Goal: Information Seeking & Learning: Check status

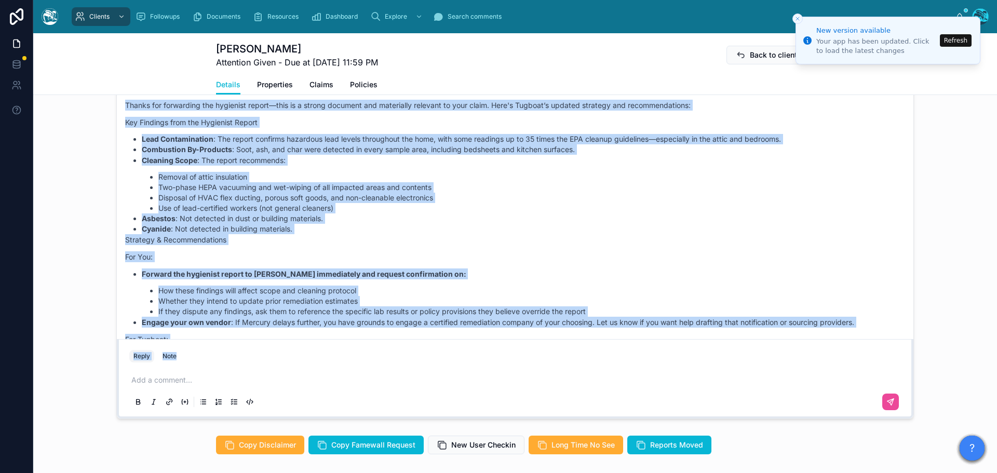
scroll to position [3329, 0]
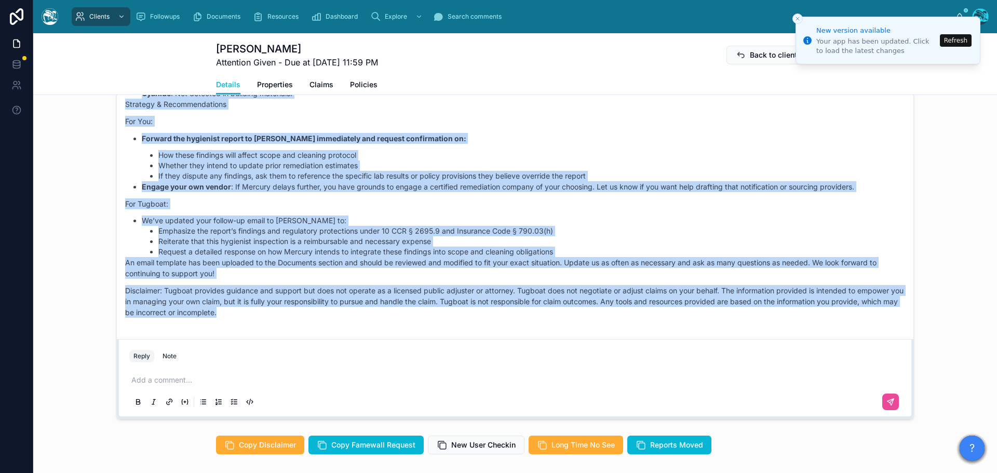
drag, startPoint x: 286, startPoint y: 172, endPoint x: 355, endPoint y: 324, distance: 166.8
copy div "Rachel Baker 4 days ago Good morning, Ms. Stevens! Thanks for forwarding the hy…"
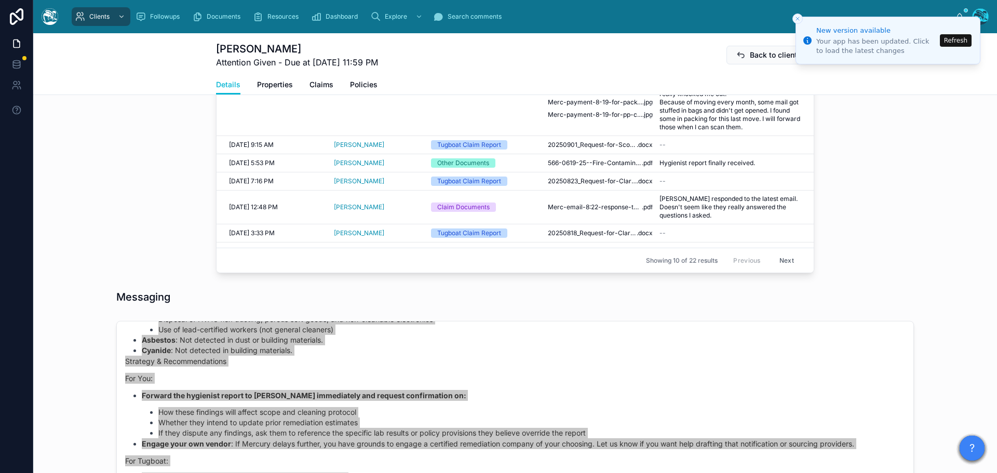
scroll to position [576, 0]
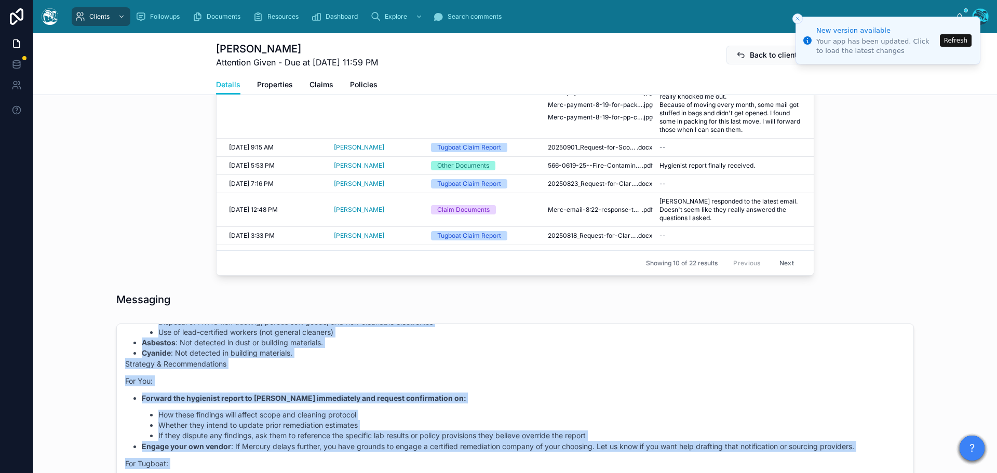
click at [960, 42] on button "Refresh" at bounding box center [956, 40] width 32 height 12
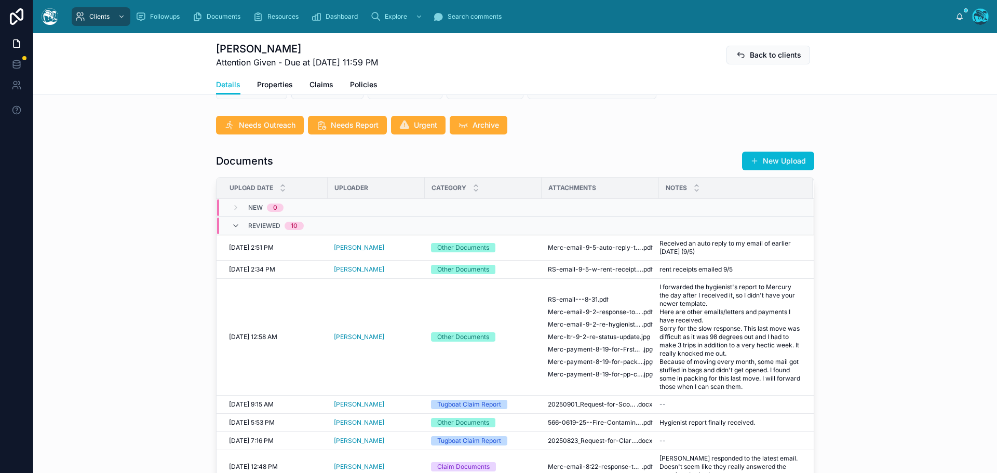
scroll to position [363, 0]
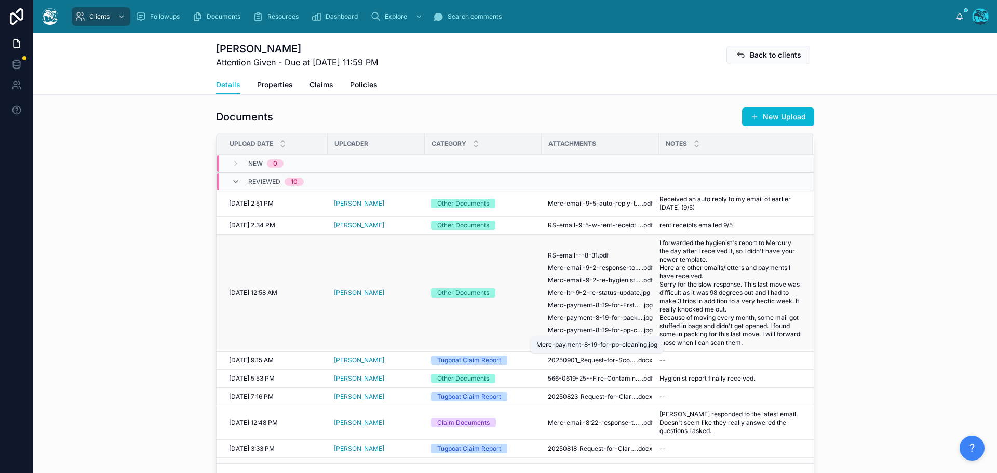
click at [589, 331] on span "Merc-payment-8-19-for-pp-cleaning" at bounding box center [595, 330] width 94 height 8
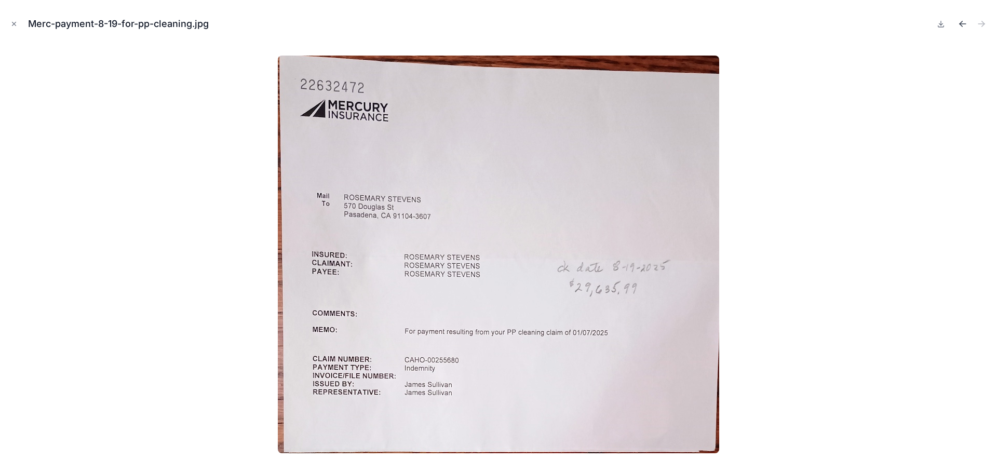
click at [961, 22] on icon "Previous file" at bounding box center [960, 22] width 3 height 3
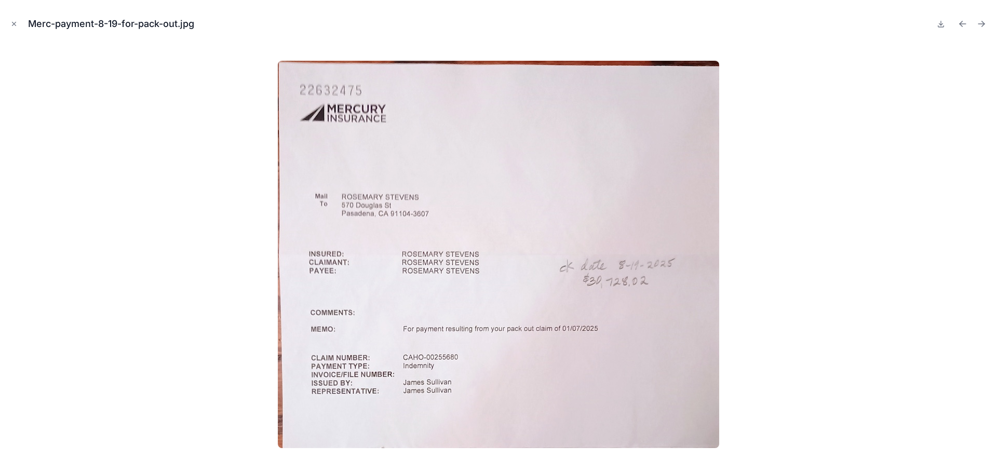
click at [961, 22] on icon "Previous file" at bounding box center [960, 22] width 3 height 3
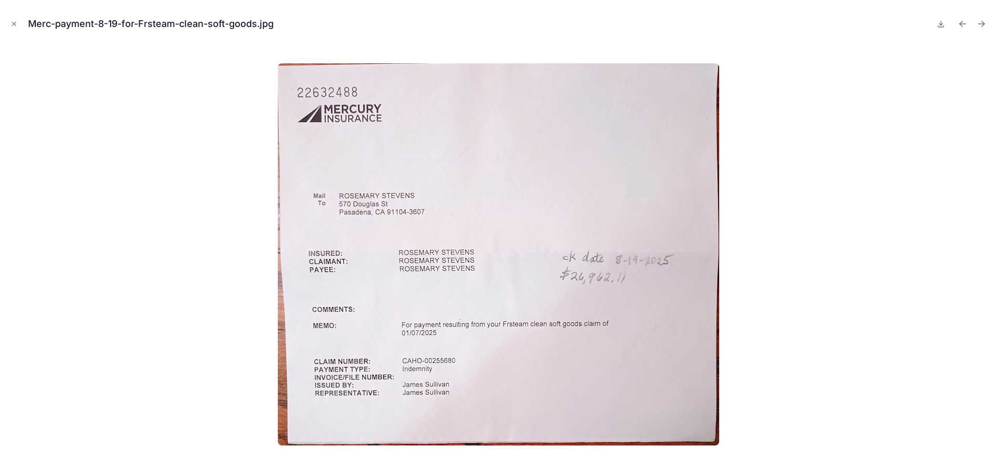
click at [961, 22] on icon "Previous file" at bounding box center [960, 22] width 3 height 3
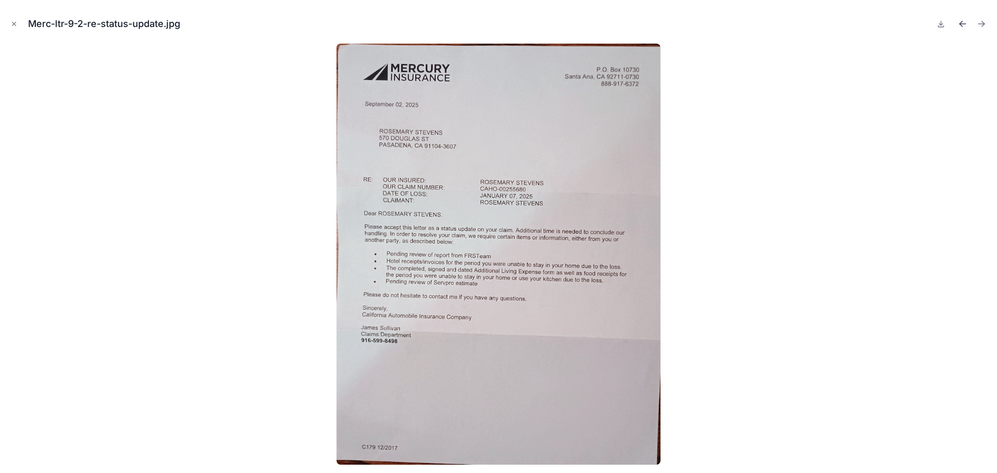
click at [961, 23] on icon "Previous file" at bounding box center [962, 24] width 10 height 10
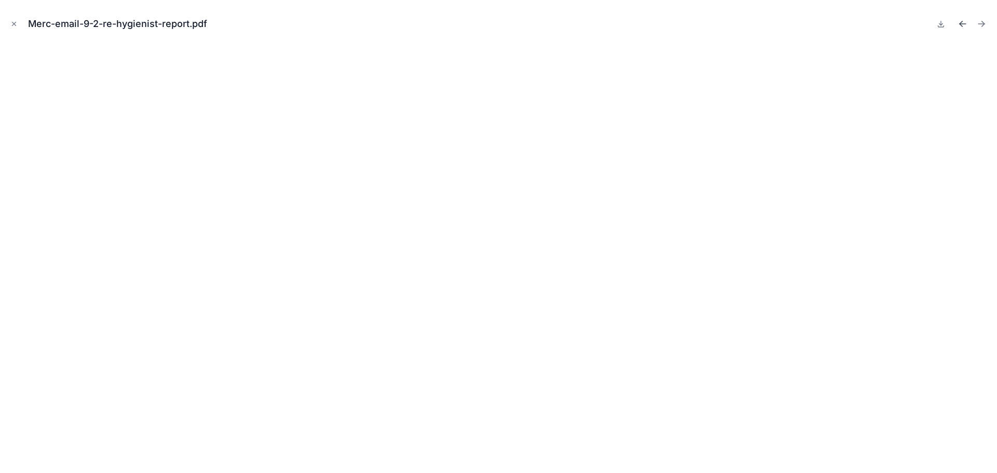
click at [960, 25] on icon "Previous file" at bounding box center [960, 25] width 3 height 3
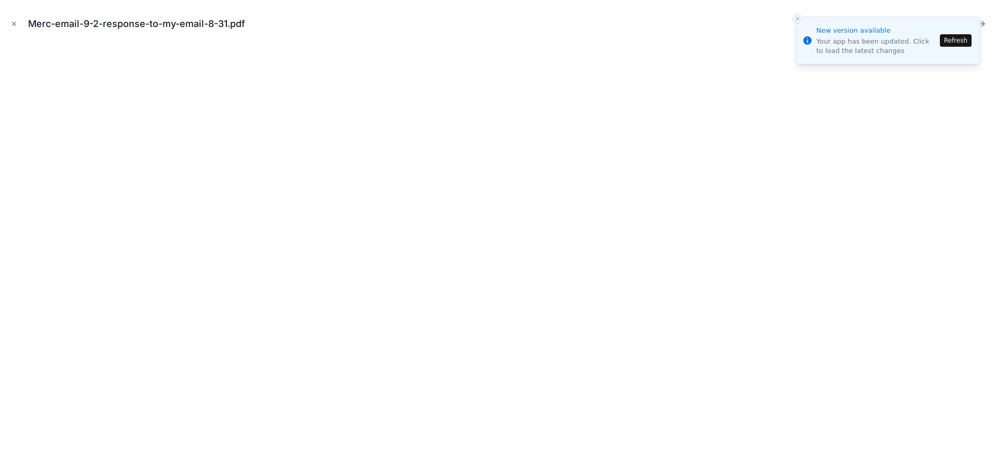
scroll to position [3329, 0]
click at [962, 39] on button "Refresh" at bounding box center [956, 40] width 32 height 12
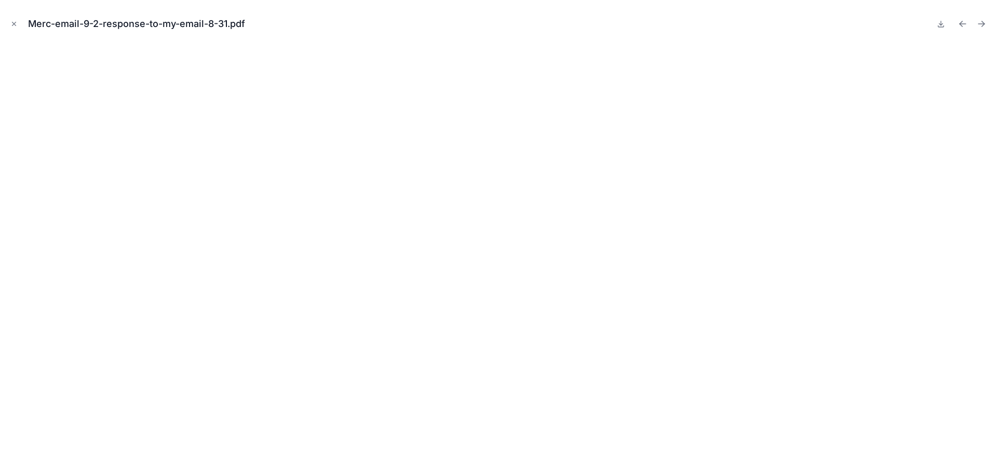
scroll to position [3329, 0]
click at [962, 24] on icon "Previous file" at bounding box center [962, 24] width 10 height 10
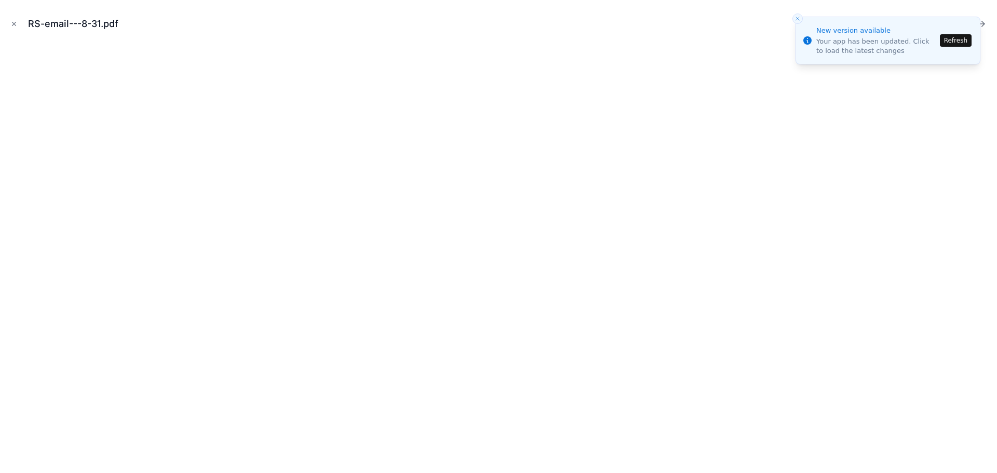
scroll to position [3329, 0]
click at [952, 40] on button "Refresh" at bounding box center [956, 40] width 32 height 12
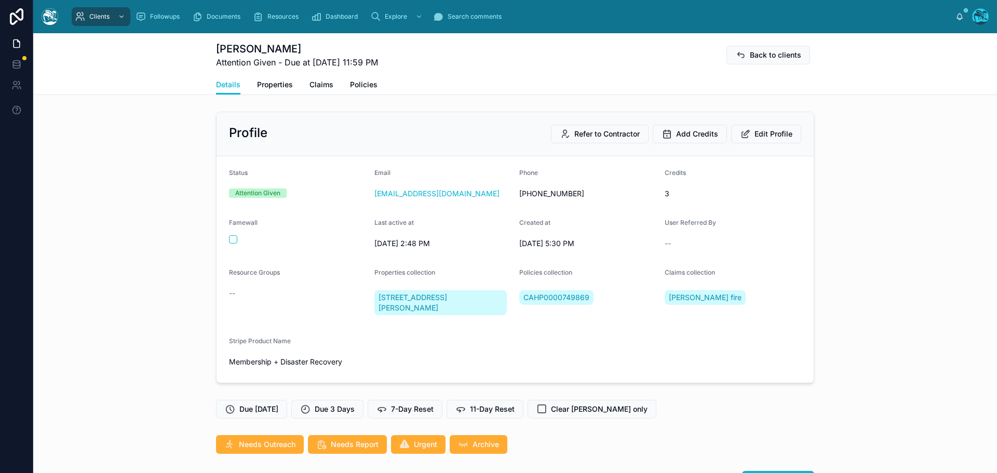
scroll to position [3329, 0]
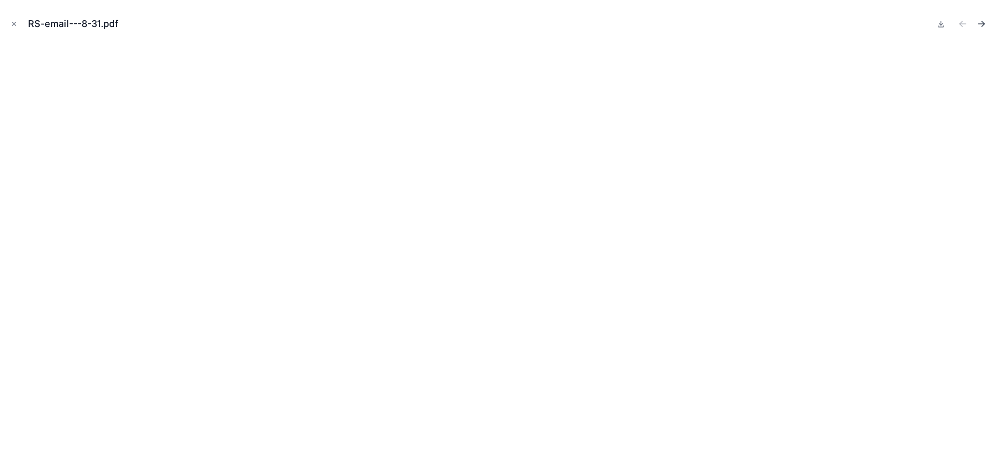
click at [982, 24] on icon "Next file" at bounding box center [981, 24] width 10 height 10
click at [983, 22] on icon "Next file" at bounding box center [983, 22] width 3 height 3
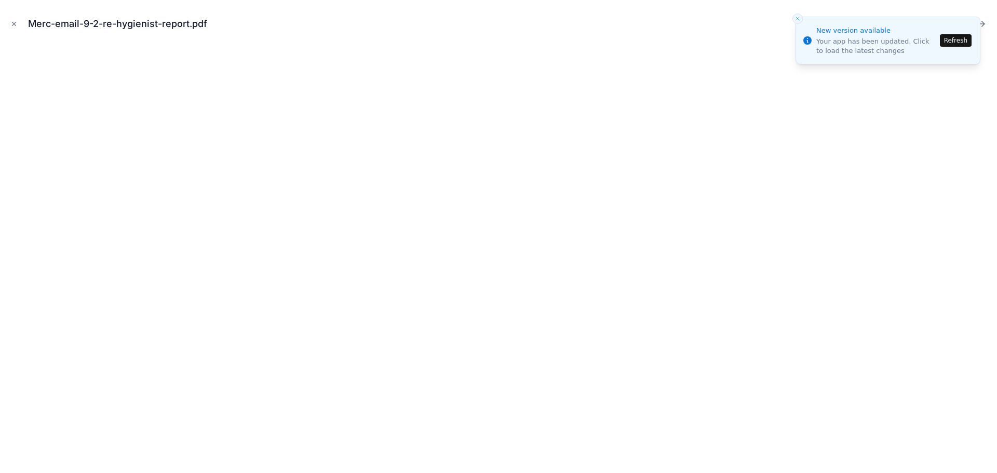
scroll to position [3329, 0]
click at [956, 43] on button "Refresh" at bounding box center [956, 40] width 32 height 12
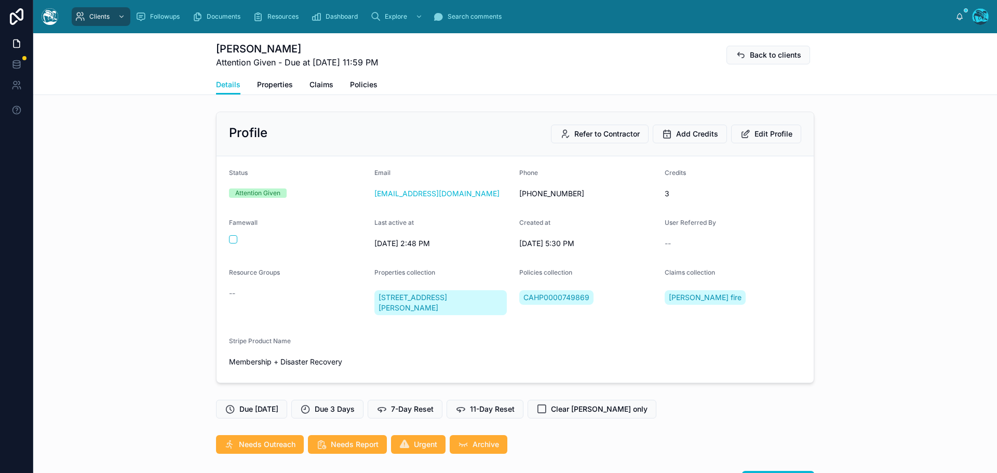
scroll to position [3329, 0]
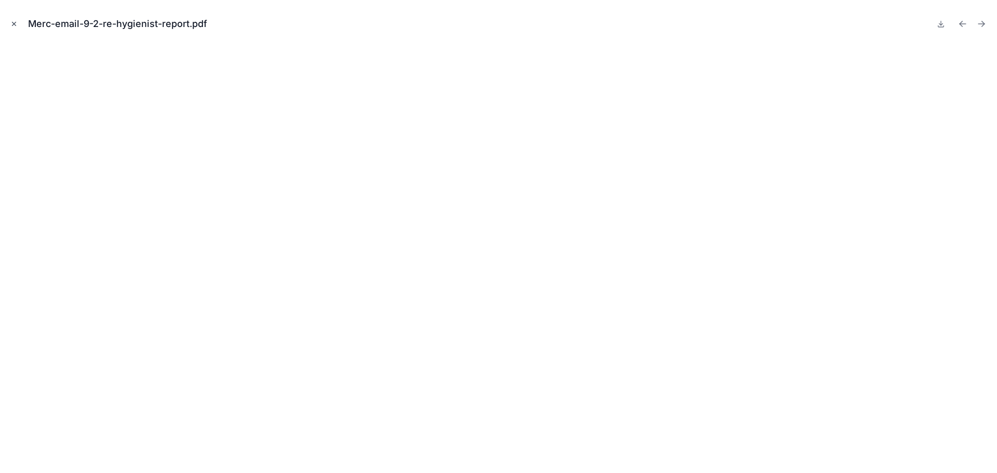
click at [13, 22] on icon "Close modal" at bounding box center [13, 23] width 7 height 7
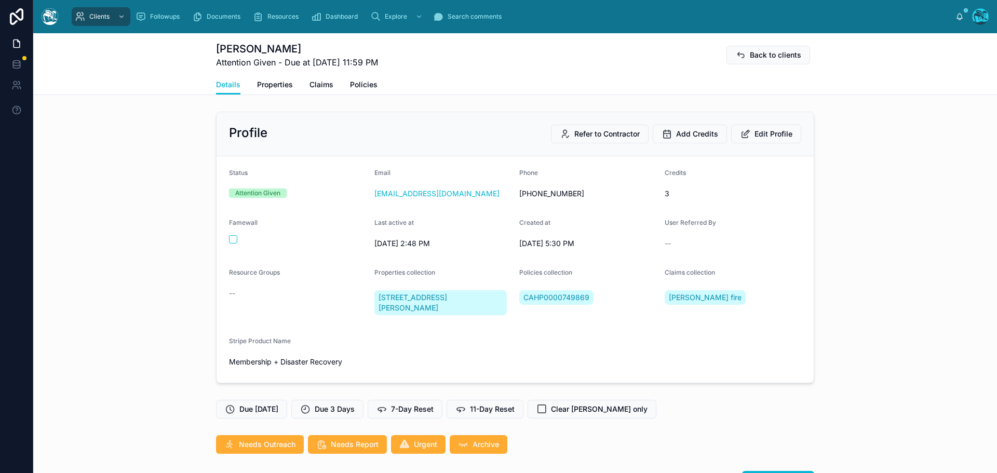
scroll to position [311, 0]
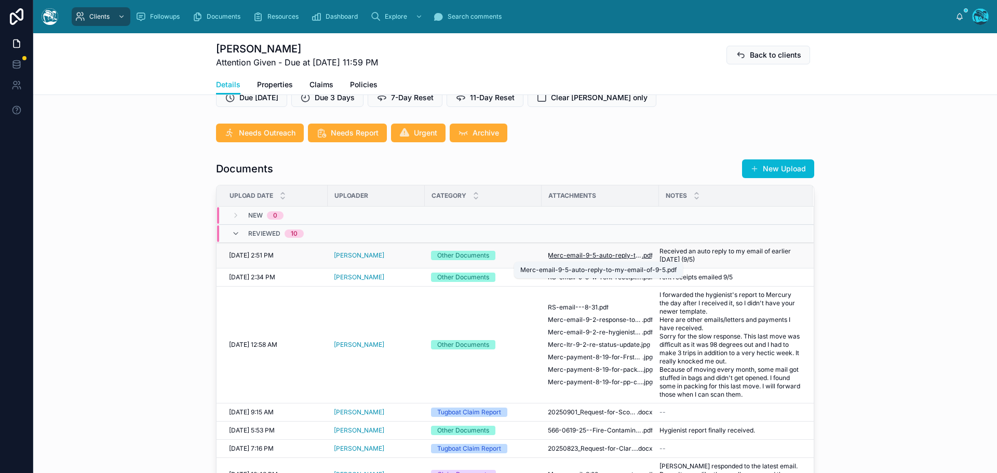
click at [597, 253] on span "Merc-email-9-5-auto-reply-to-my-email-of-9-5" at bounding box center [595, 255] width 94 height 8
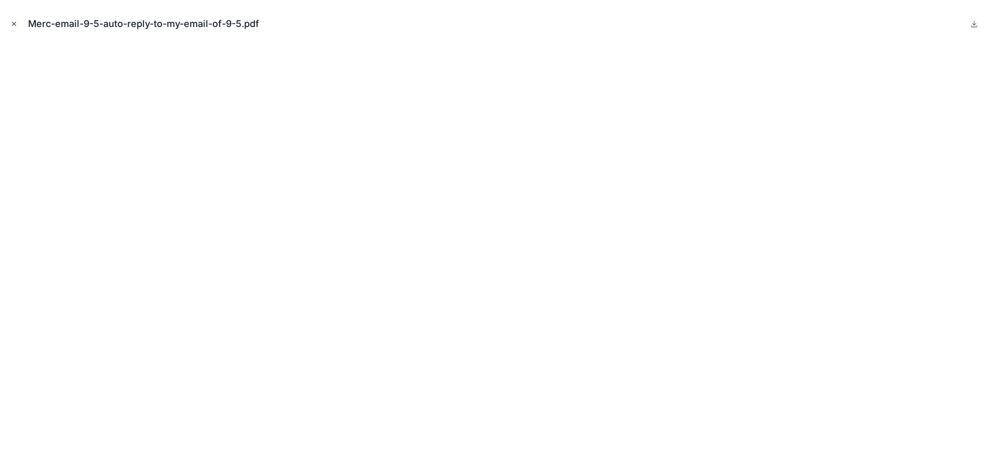
click at [15, 22] on icon "Close modal" at bounding box center [13, 23] width 7 height 7
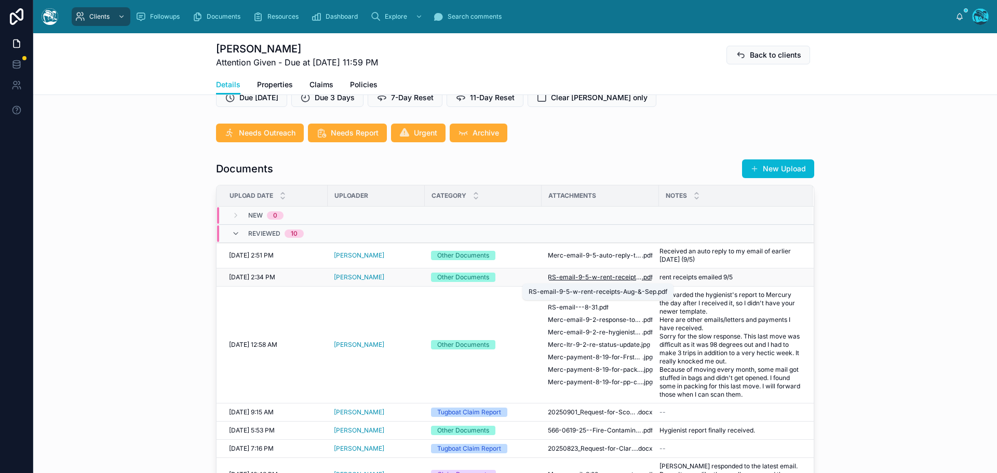
click at [579, 275] on span "RS-email-9-5-w-rent-receipts-Aug-&-Sep" at bounding box center [595, 277] width 94 height 8
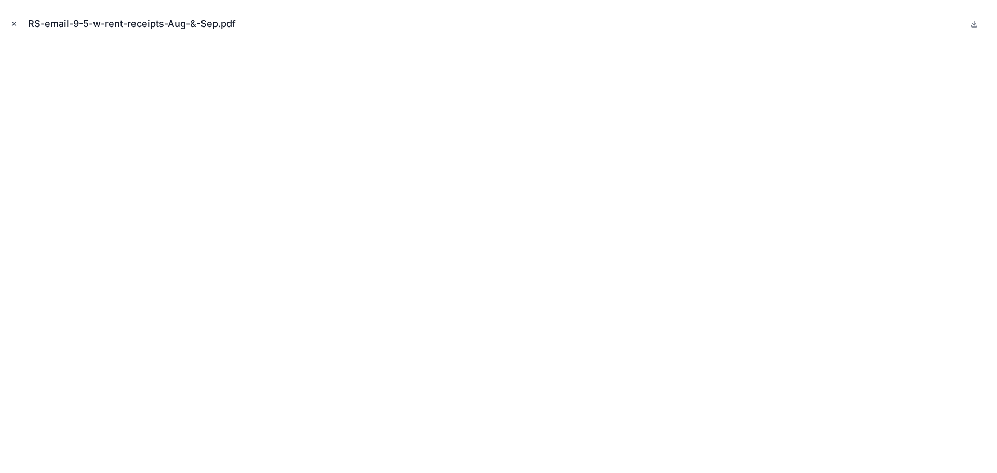
click at [12, 21] on icon "Close modal" at bounding box center [13, 23] width 7 height 7
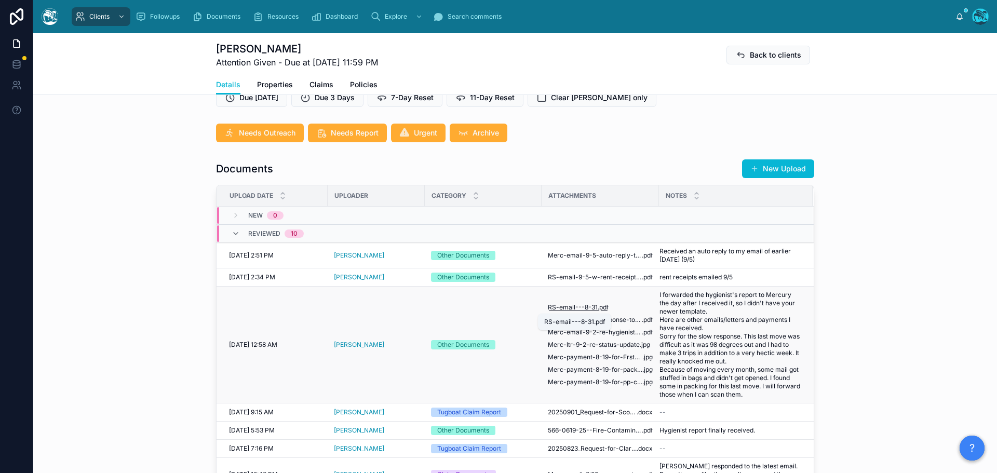
click at [566, 306] on span "RS-email---8-31" at bounding box center [573, 307] width 50 height 8
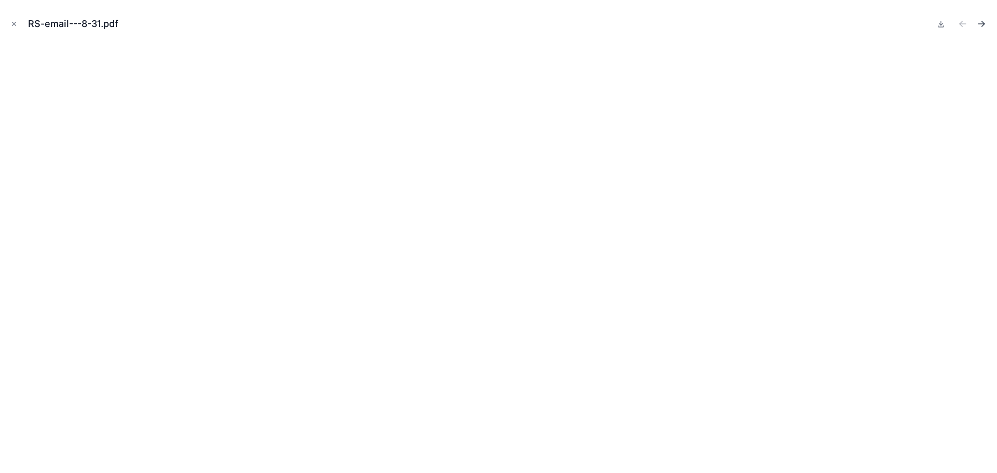
click at [981, 22] on icon "Next file" at bounding box center [981, 24] width 10 height 10
click at [984, 23] on icon "Next file" at bounding box center [983, 22] width 3 height 3
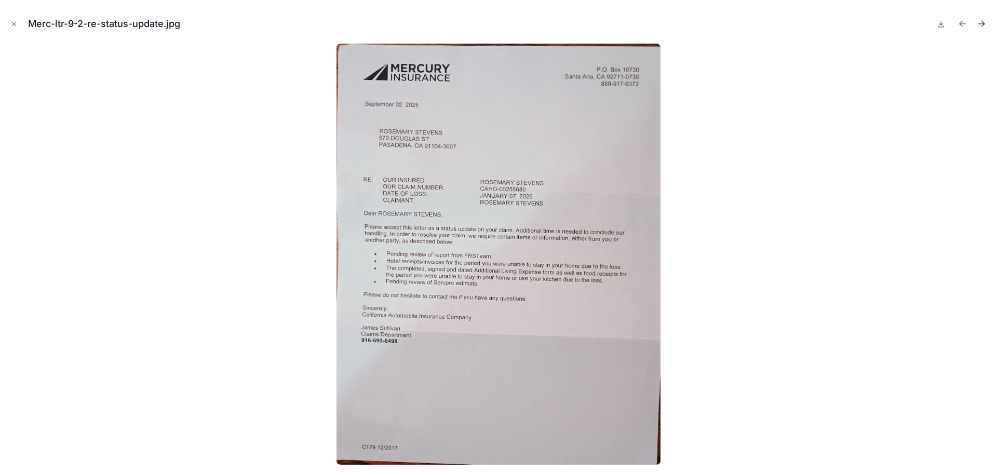
click at [980, 23] on icon "Next file" at bounding box center [981, 24] width 10 height 10
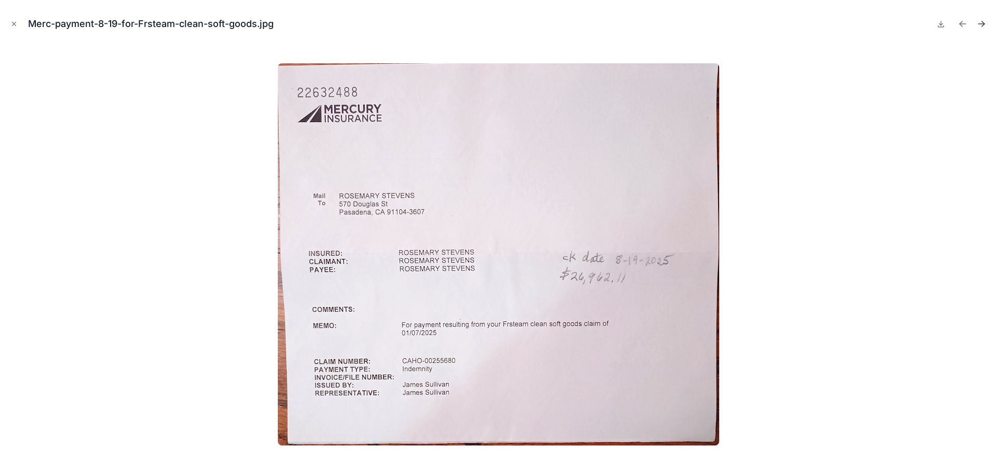
click at [981, 25] on icon "Next file" at bounding box center [981, 24] width 10 height 10
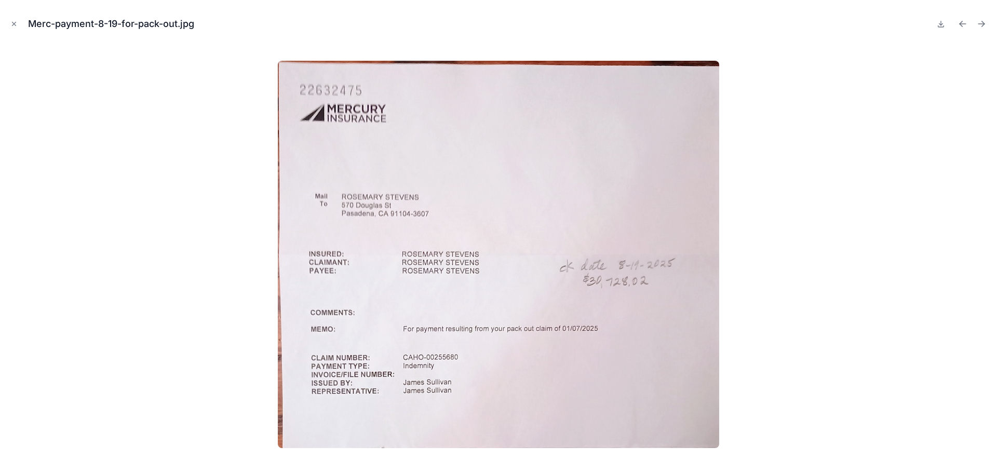
click at [981, 25] on icon "Next file" at bounding box center [981, 24] width 10 height 10
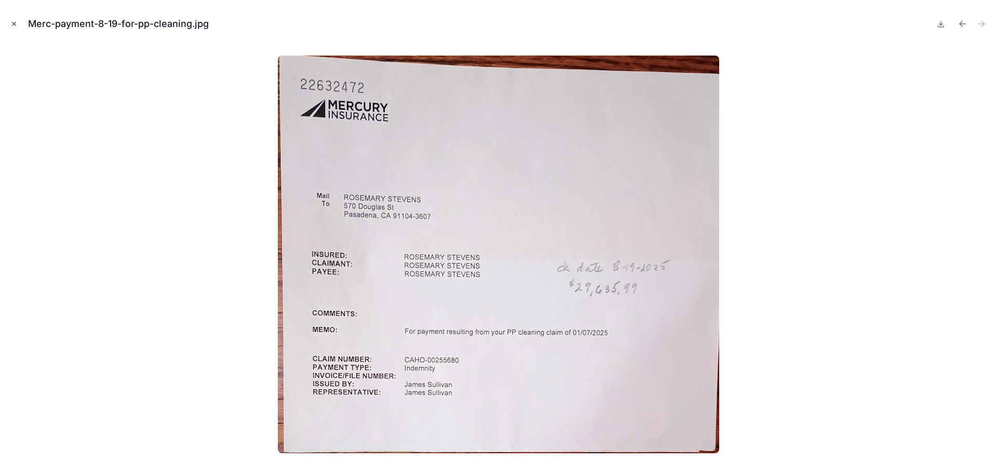
click at [13, 22] on icon "Close modal" at bounding box center [13, 23] width 7 height 7
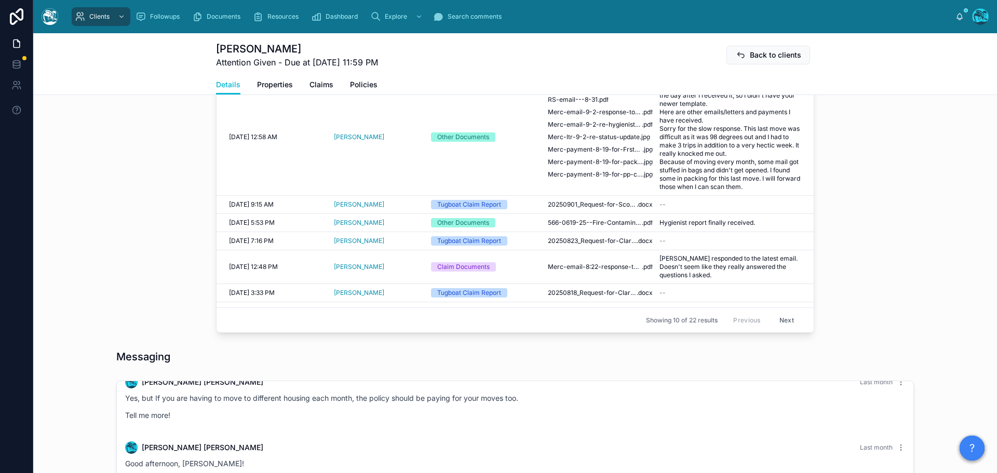
scroll to position [415, 0]
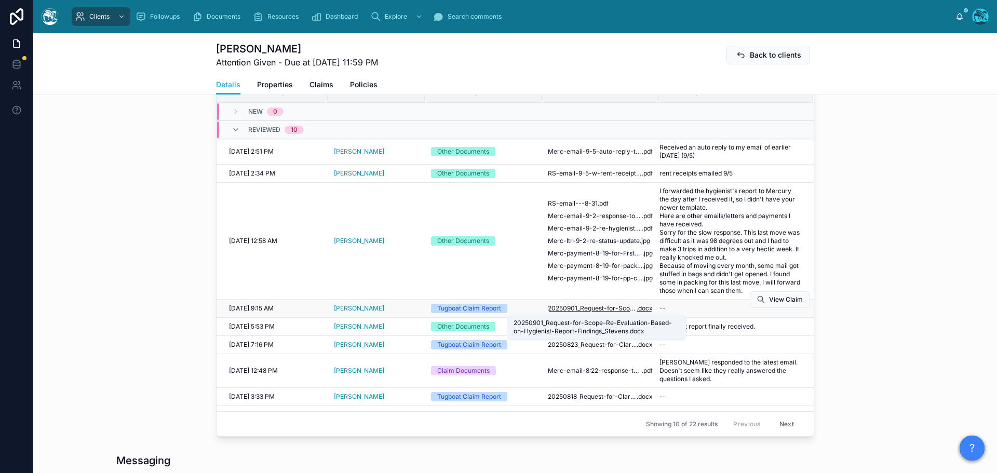
click at [607, 307] on span "20250901_Request-for-Scope-Re-Evaluation-Based-on-Hygienist-Report-Findings_Ste…" at bounding box center [592, 308] width 89 height 8
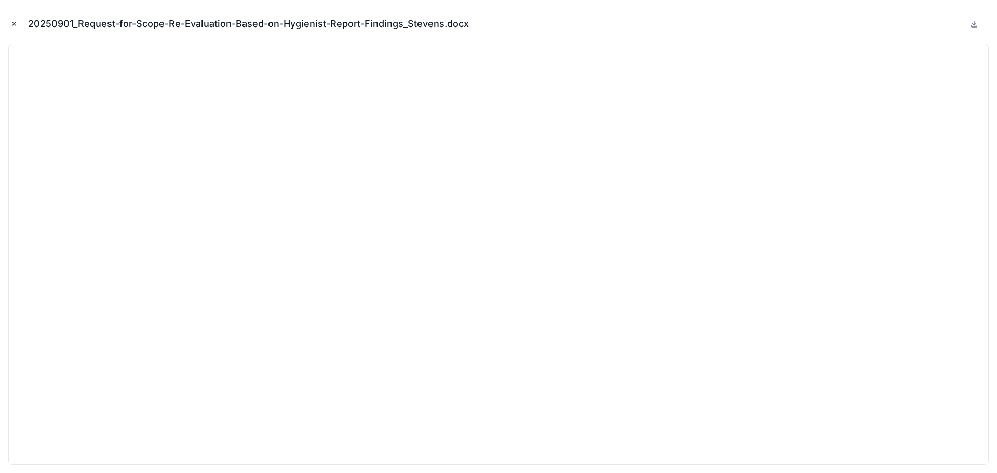
click at [12, 23] on icon "Close modal" at bounding box center [13, 23] width 7 height 7
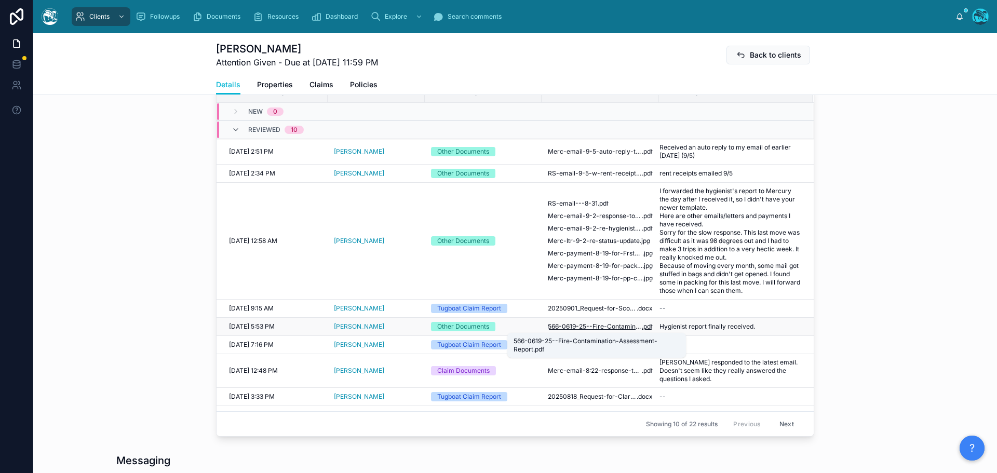
click at [608, 329] on span "566-0619-25--Fire-Contamination-Assessment-Report" at bounding box center [595, 326] width 94 height 8
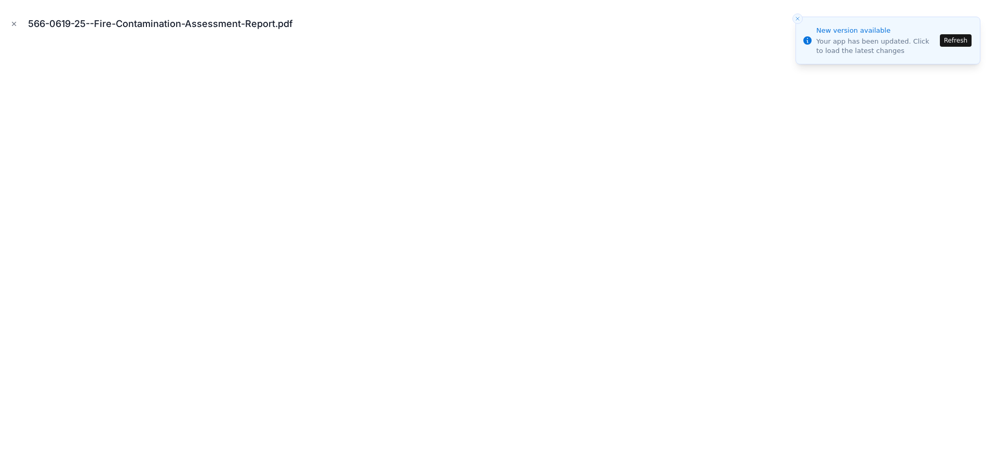
scroll to position [3329, 0]
click at [954, 42] on button "Refresh" at bounding box center [956, 40] width 32 height 12
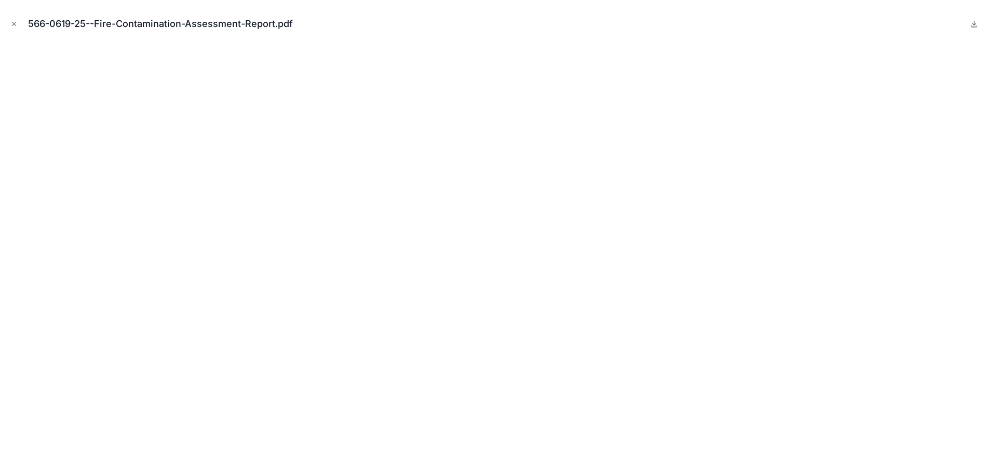
scroll to position [3329, 0]
click at [11, 22] on icon "Close modal" at bounding box center [13, 23] width 7 height 7
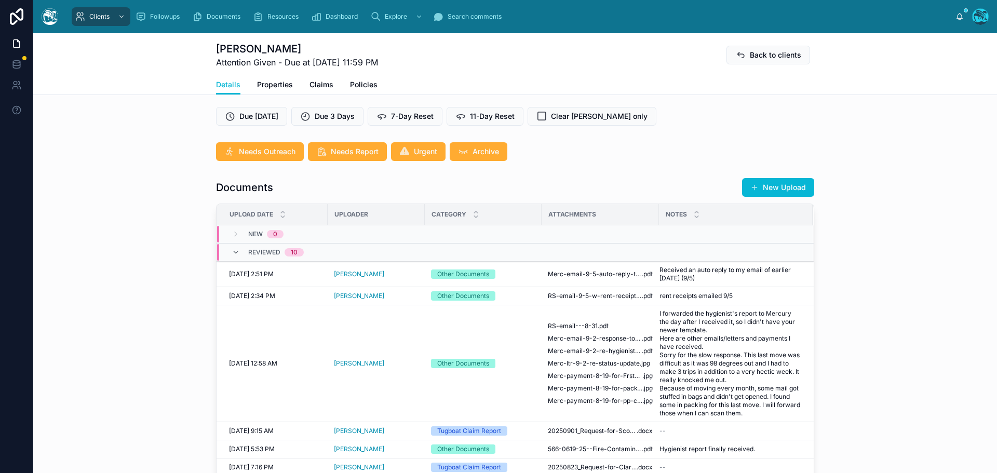
scroll to position [311, 0]
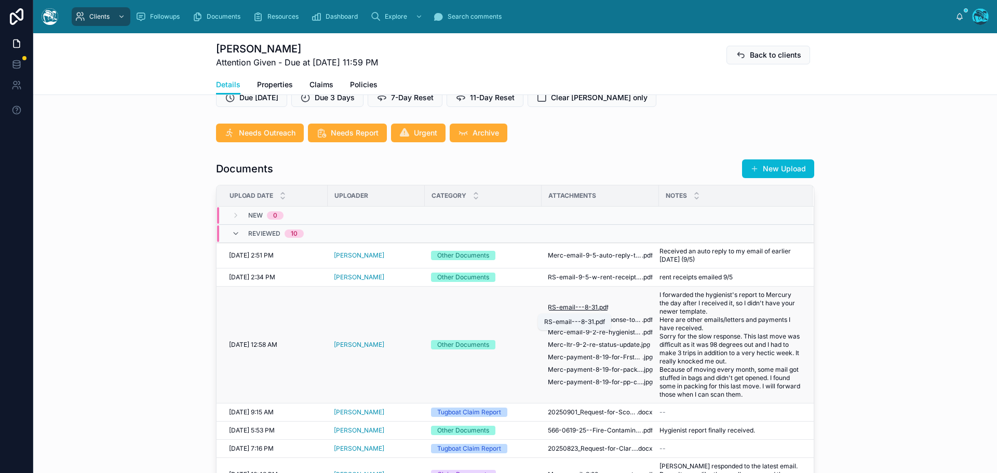
click at [584, 305] on span "RS-email---8-31" at bounding box center [573, 307] width 50 height 8
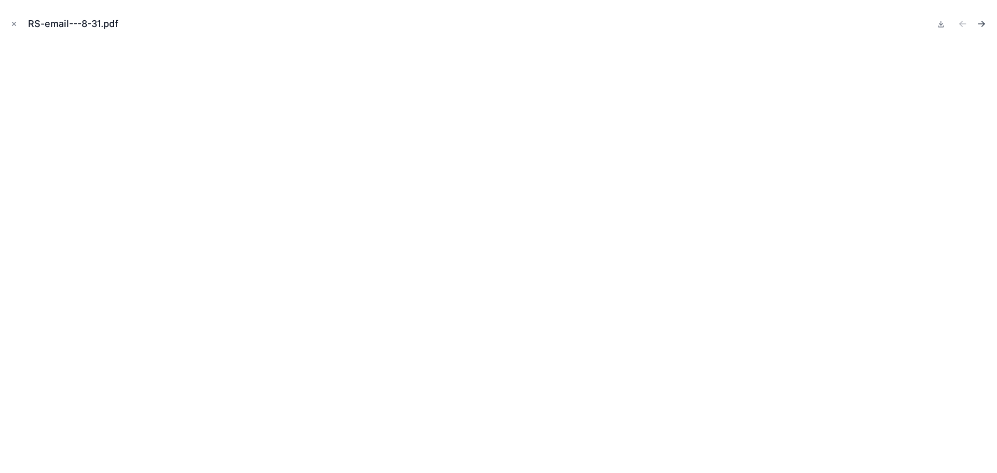
click at [982, 20] on icon "Next file" at bounding box center [981, 24] width 10 height 10
drag, startPoint x: 13, startPoint y: 24, endPoint x: 20, endPoint y: 29, distance: 7.5
click at [13, 24] on icon "Close modal" at bounding box center [14, 24] width 4 height 4
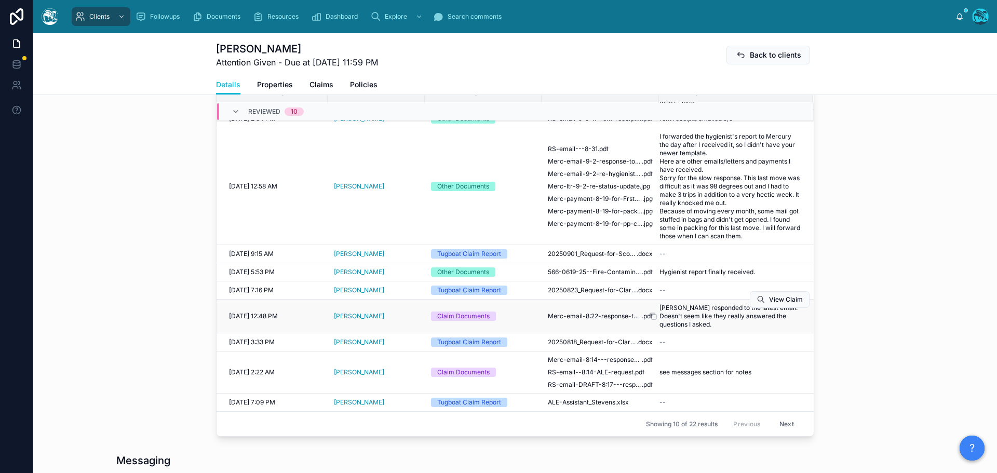
scroll to position [467, 0]
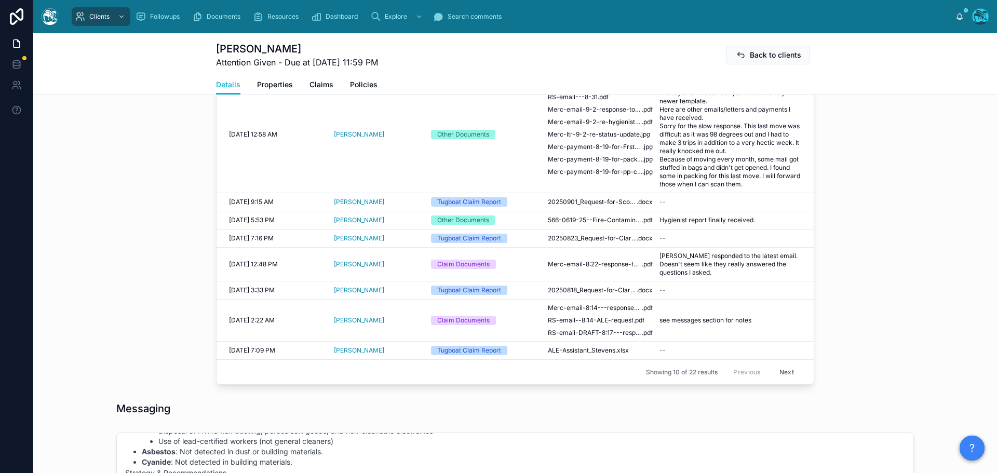
click at [772, 372] on button "Next" at bounding box center [786, 372] width 29 height 16
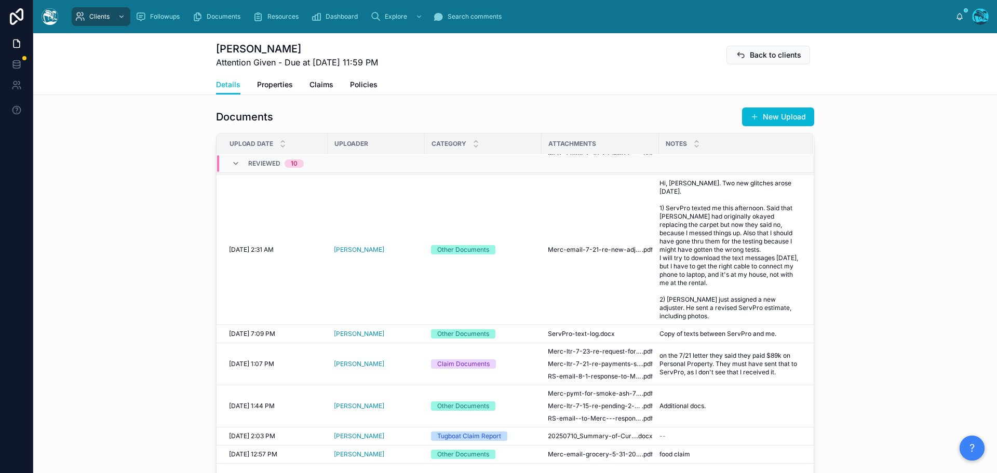
scroll to position [415, 0]
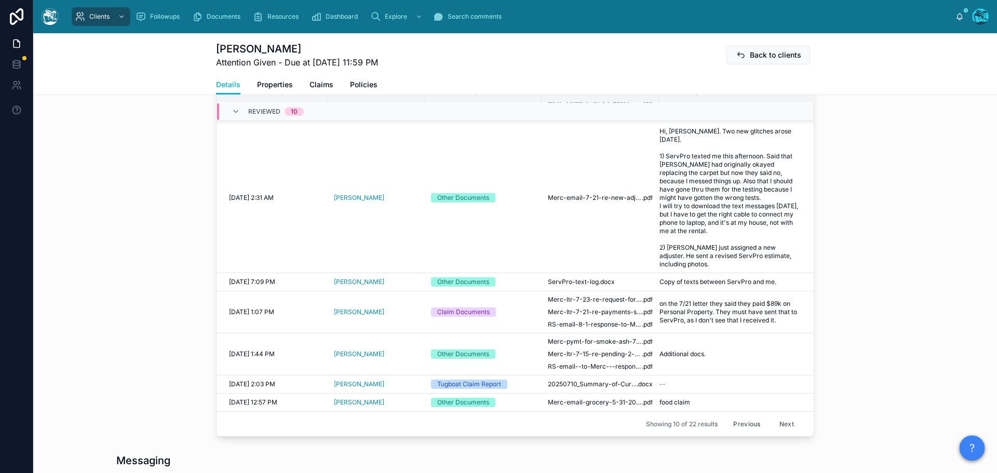
click at [772, 423] on button "Next" at bounding box center [786, 424] width 29 height 16
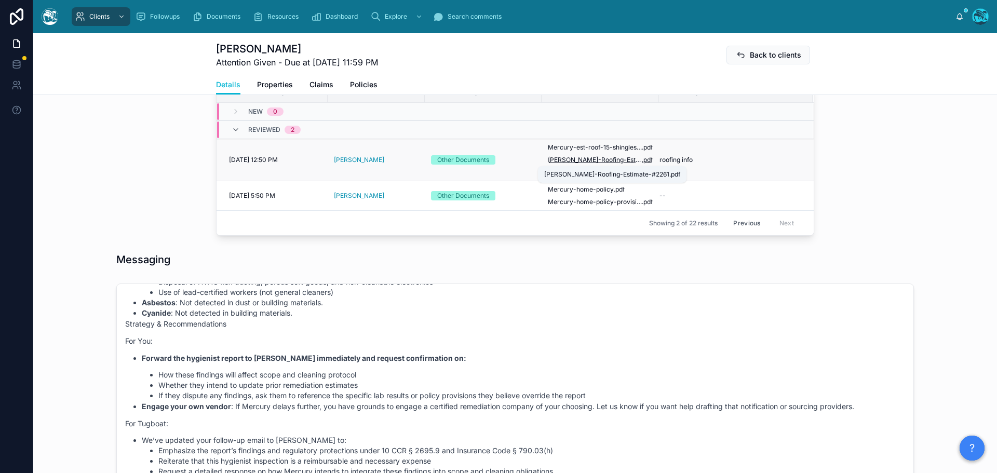
click at [575, 159] on span "Rivas-Roofing-Estimate-#2261" at bounding box center [595, 160] width 94 height 8
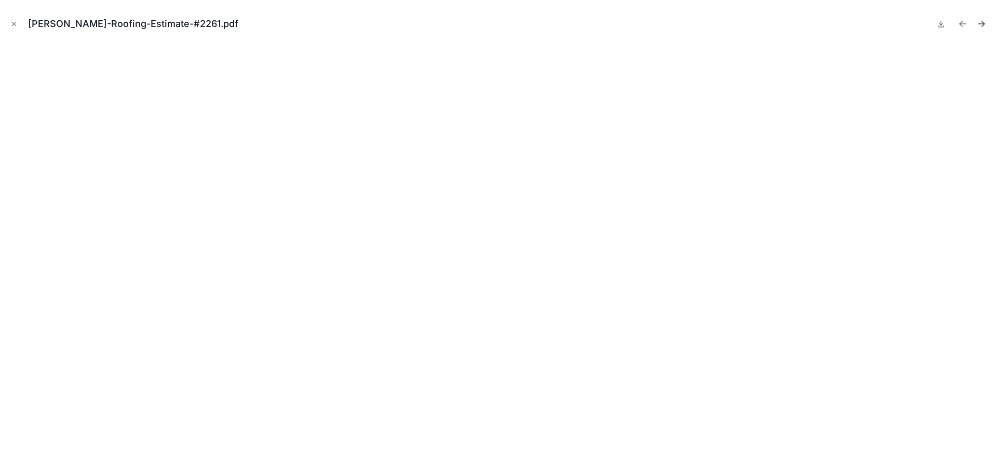
click at [980, 26] on icon "Next file" at bounding box center [981, 24] width 10 height 10
click at [13, 25] on icon "Close modal" at bounding box center [13, 23] width 7 height 7
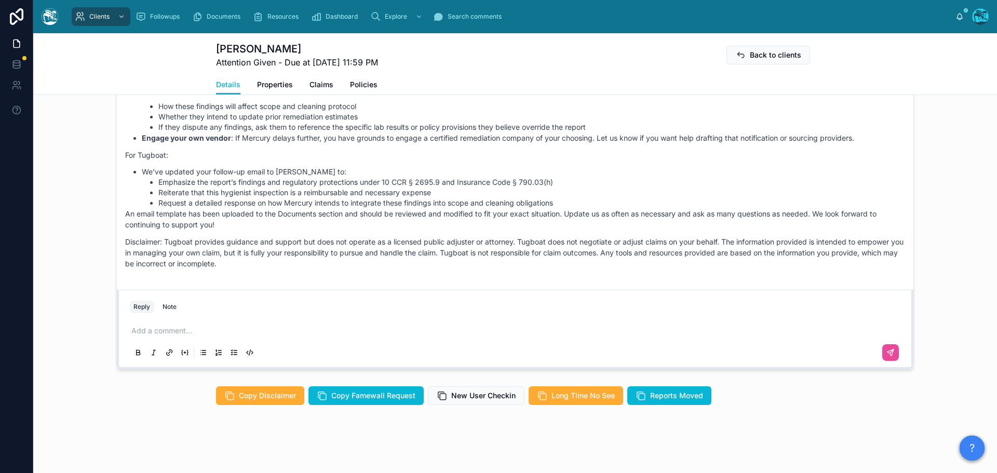
scroll to position [686, 0]
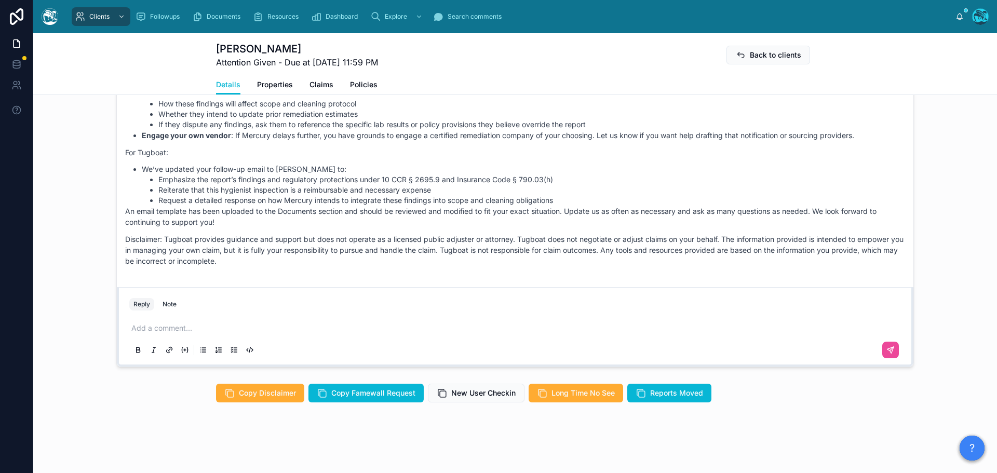
click at [170, 326] on p at bounding box center [516, 328] width 771 height 10
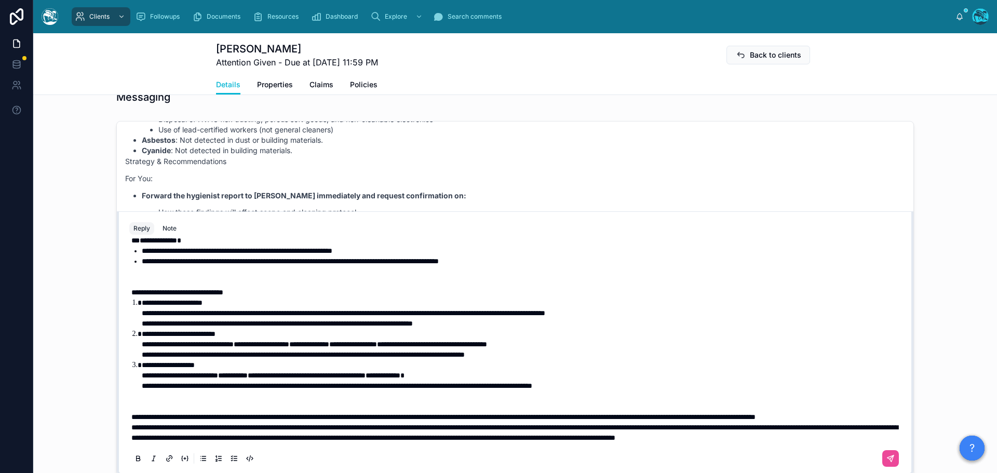
scroll to position [386, 0]
click at [229, 411] on p "**********" at bounding box center [516, 416] width 771 height 10
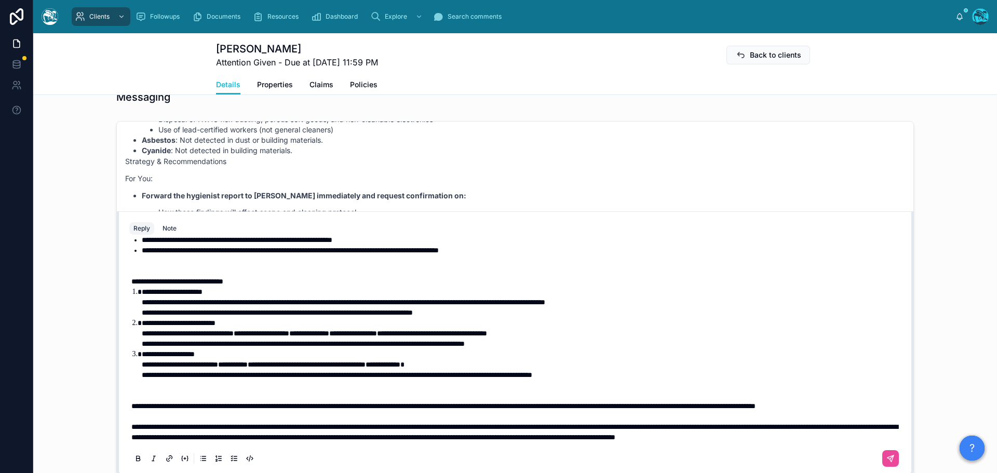
click at [184, 380] on p at bounding box center [516, 390] width 771 height 21
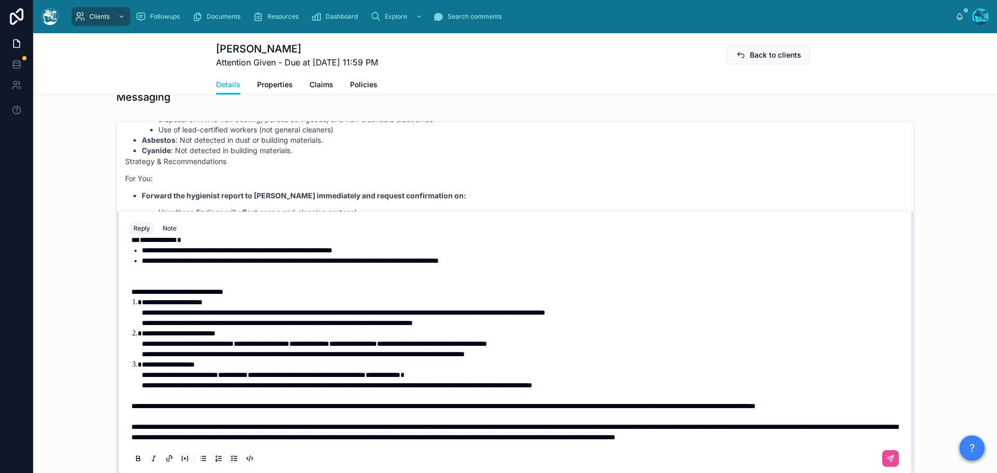
click at [149, 382] on span "**********" at bounding box center [337, 385] width 390 height 7
click at [509, 359] on li "**********" at bounding box center [522, 374] width 761 height 31
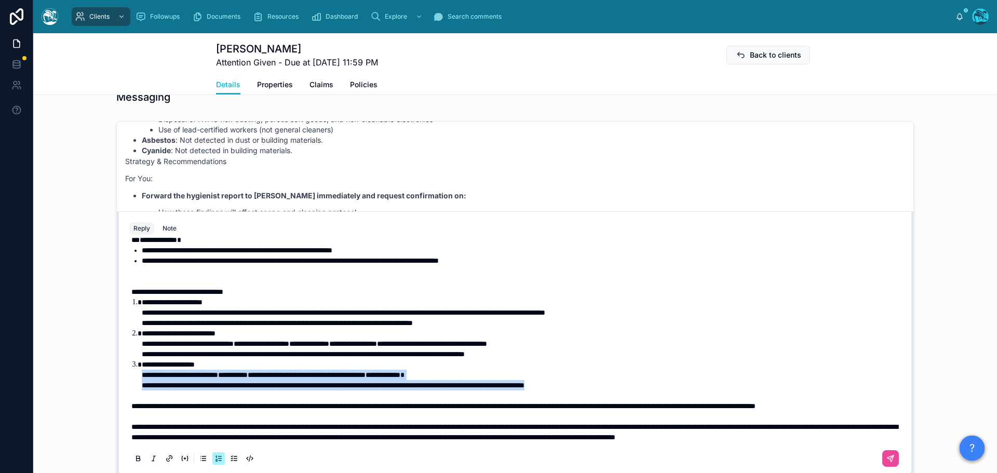
drag, startPoint x: 645, startPoint y: 362, endPoint x: 134, endPoint y: 356, distance: 510.9
click at [134, 356] on ol "**********" at bounding box center [516, 343] width 771 height 93
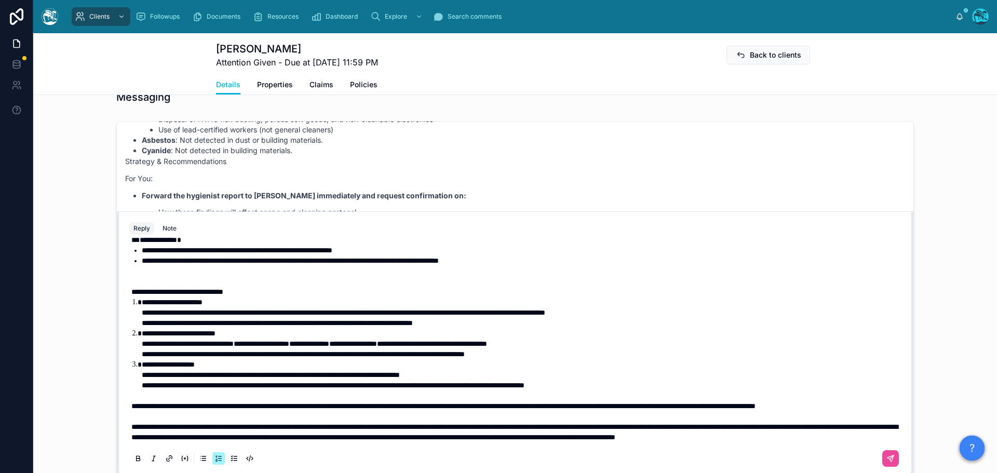
click at [150, 350] on span "**********" at bounding box center [303, 353] width 323 height 7
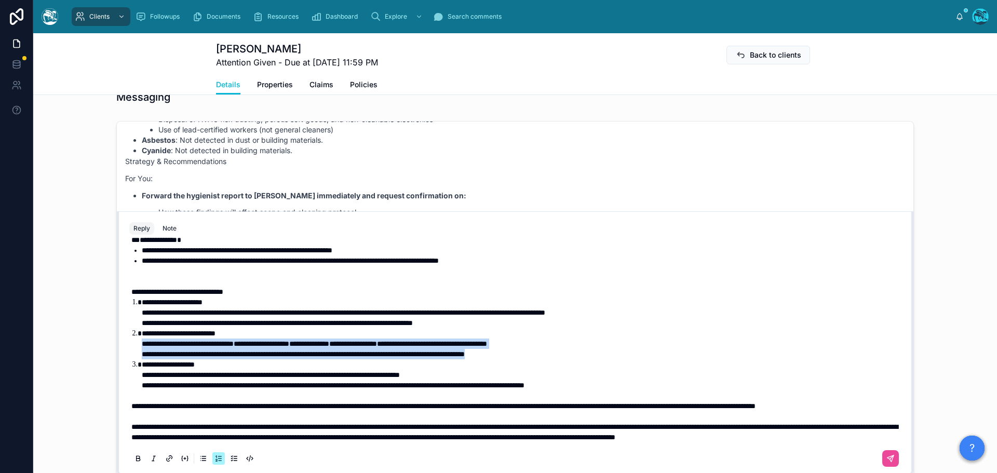
drag, startPoint x: 569, startPoint y: 333, endPoint x: 119, endPoint y: 325, distance: 450.2
click at [123, 325] on div "**********" at bounding box center [515, 355] width 784 height 237
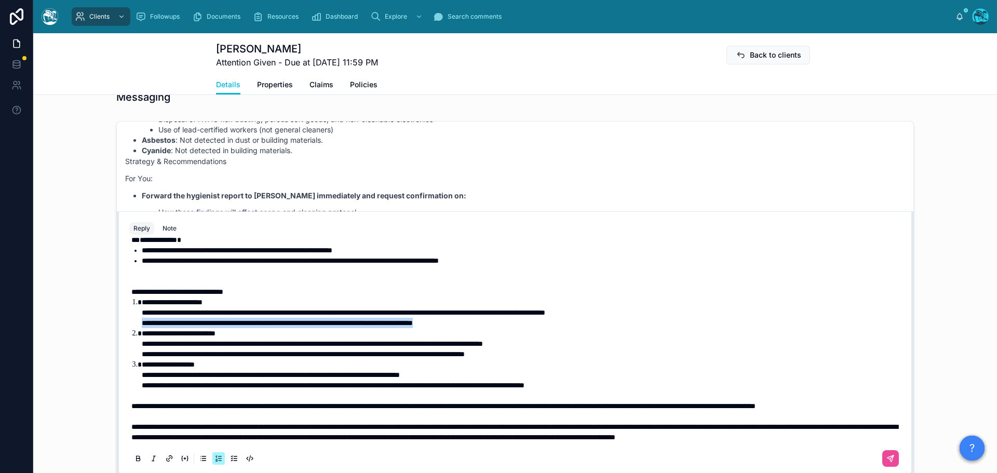
drag, startPoint x: 504, startPoint y: 300, endPoint x: 113, endPoint y: 297, distance: 390.9
click at [117, 297] on div "**********" at bounding box center [515, 343] width 796 height 264
click at [150, 319] on span "**********" at bounding box center [277, 322] width 271 height 7
click at [151, 350] on span "**********" at bounding box center [303, 353] width 323 height 7
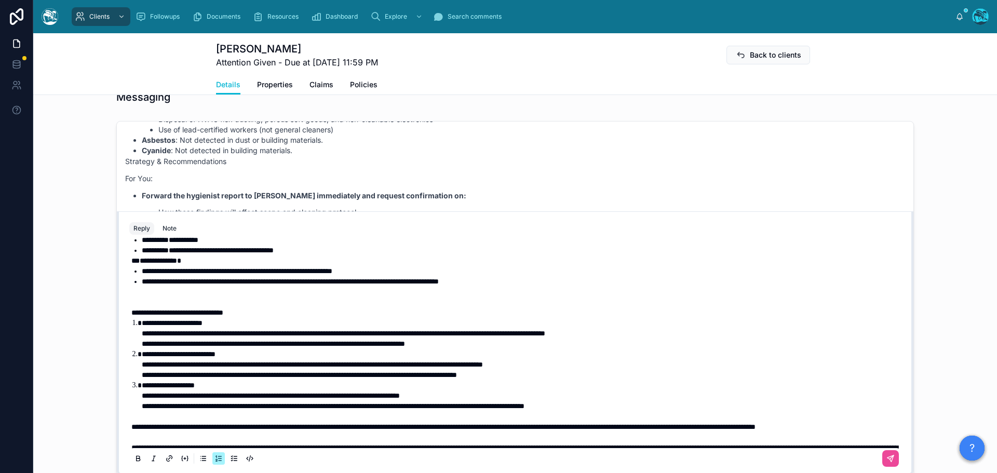
click at [192, 305] on p at bounding box center [516, 297] width 771 height 21
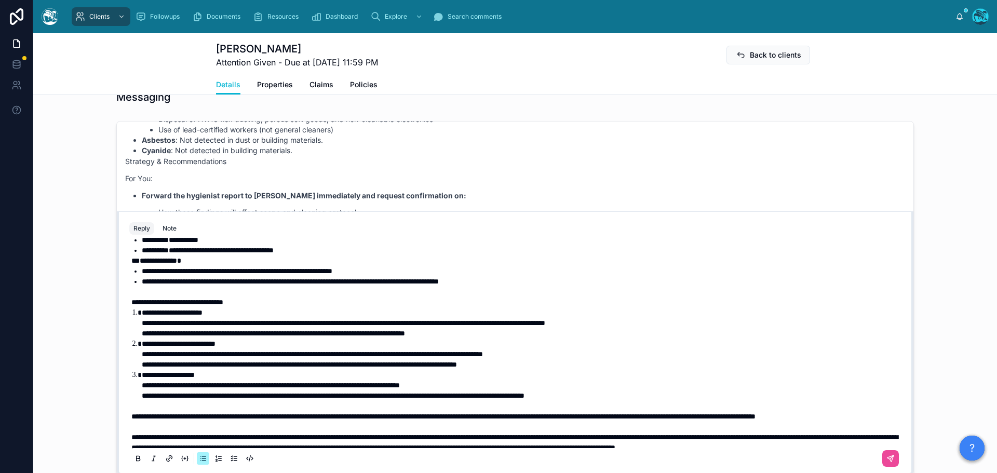
click at [140, 264] on strong "**********" at bounding box center [158, 260] width 37 height 7
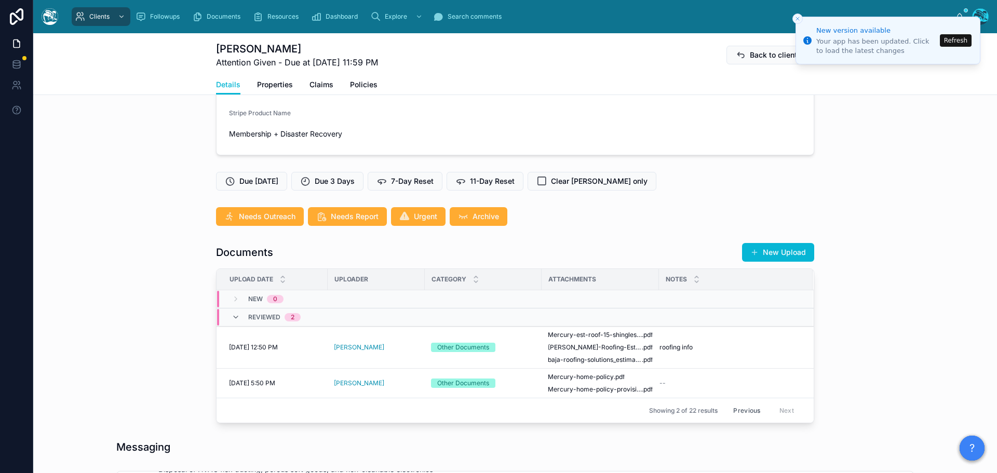
scroll to position [214, 0]
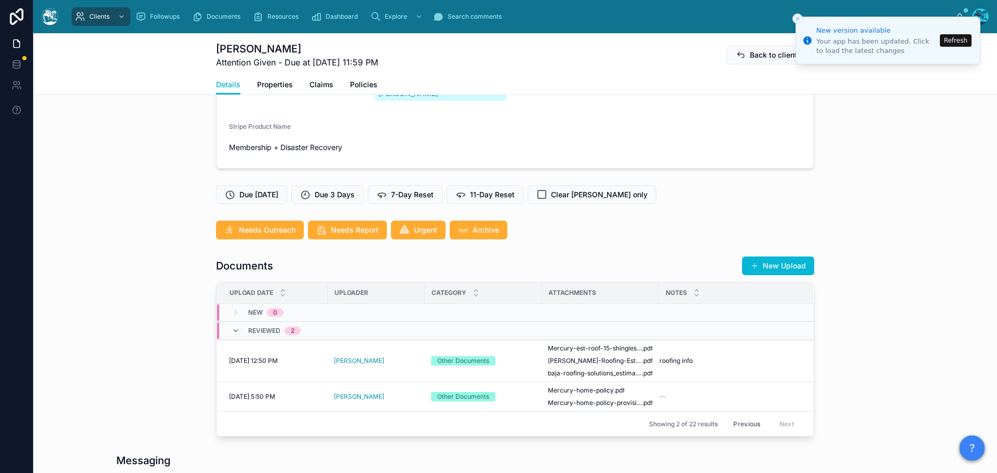
drag, startPoint x: 745, startPoint y: 426, endPoint x: 745, endPoint y: 420, distance: 5.7
click at [745, 426] on button "Previous" at bounding box center [747, 424] width 42 height 16
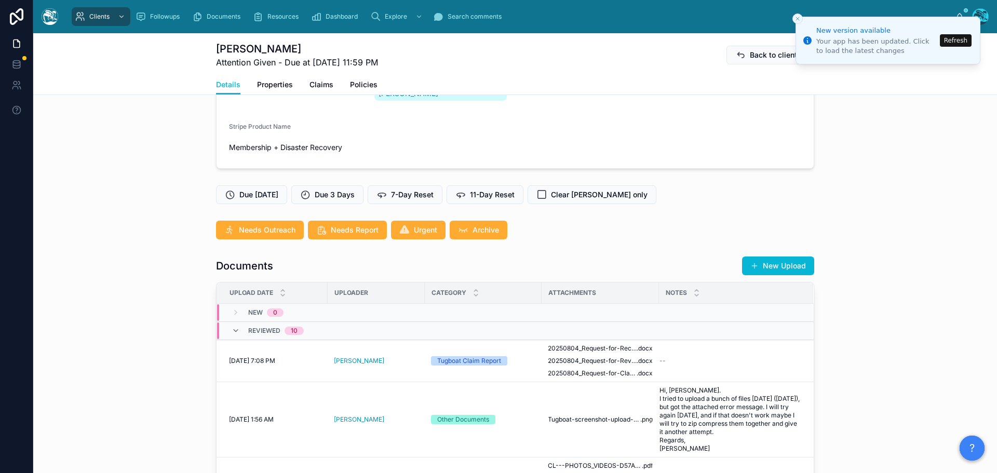
click at [962, 40] on button "Refresh" at bounding box center [956, 40] width 32 height 12
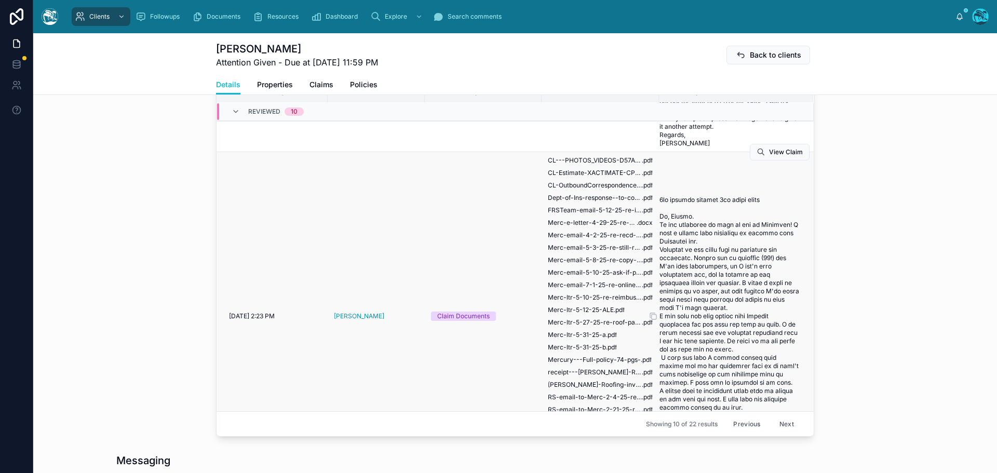
scroll to position [104, 0]
click at [617, 178] on span "CL-Estimate-XACTIMATE-CPC-ROOF-AND-WINDOW-ESTIMATE-" at bounding box center [595, 173] width 94 height 8
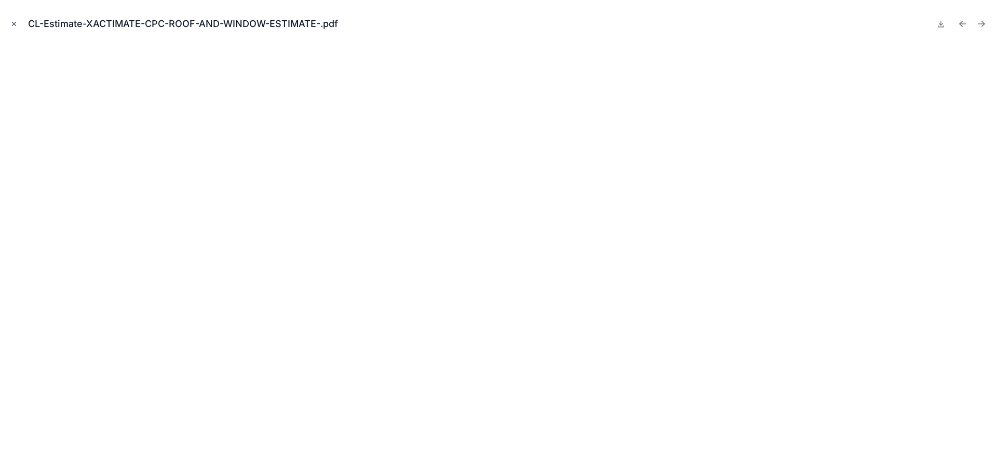
click at [14, 23] on icon "Close modal" at bounding box center [13, 23] width 7 height 7
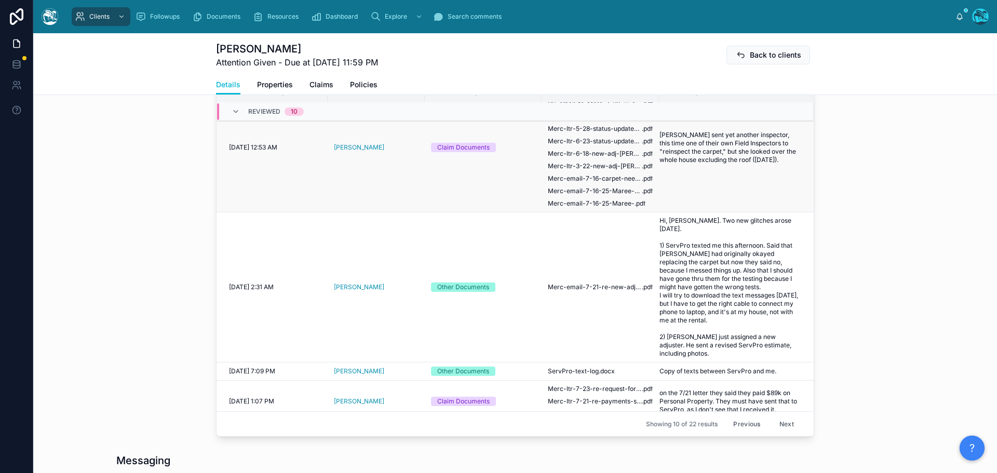
scroll to position [519, 0]
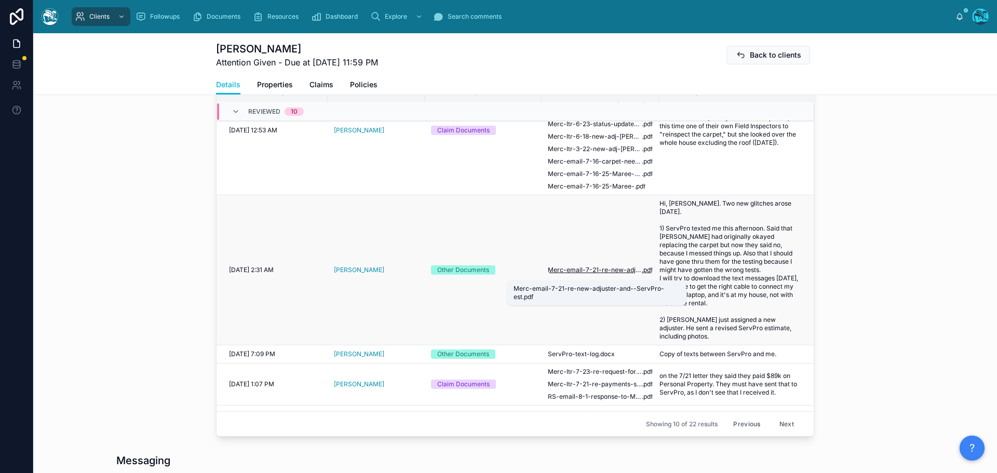
click at [607, 272] on span "Merc-email-7-21-re-new-adjuster-and--ServPro-est" at bounding box center [595, 270] width 94 height 8
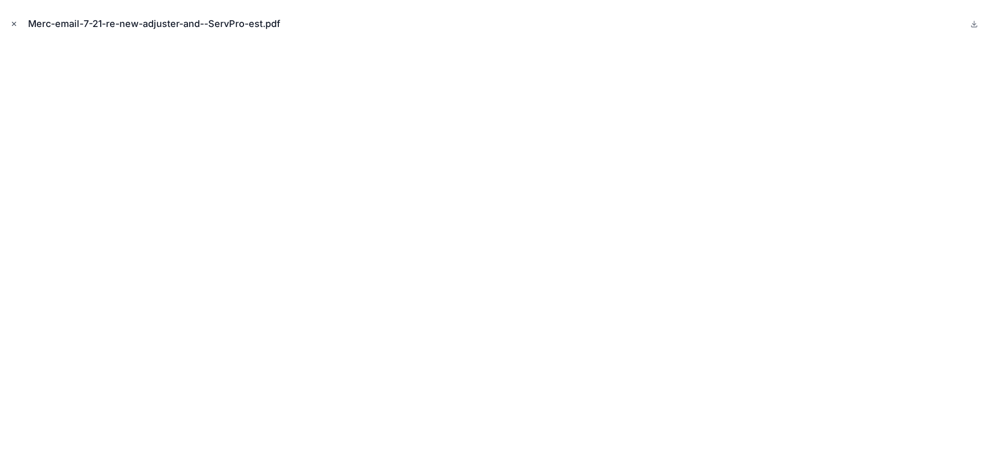
click at [13, 24] on icon "Close modal" at bounding box center [13, 23] width 7 height 7
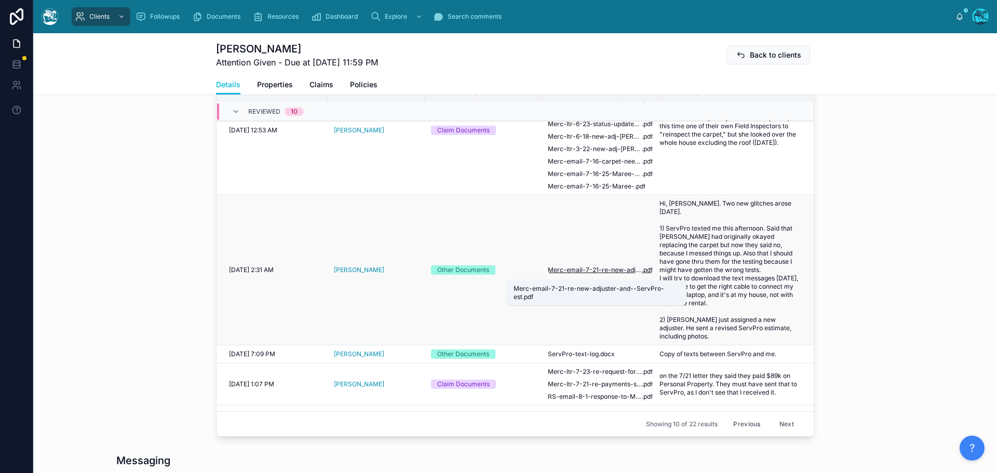
click at [585, 274] on span "Merc-email-7-21-re-new-adjuster-and--ServPro-est" at bounding box center [595, 270] width 94 height 8
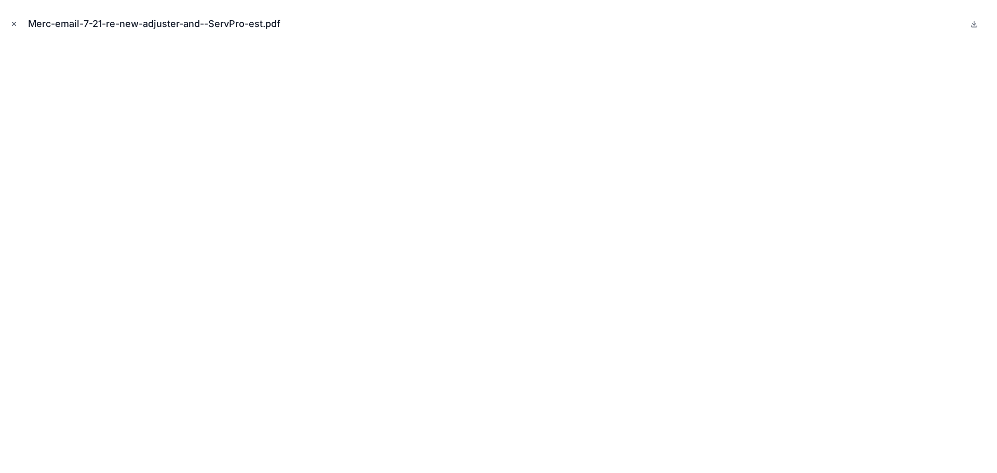
click at [11, 22] on icon "Close modal" at bounding box center [13, 23] width 7 height 7
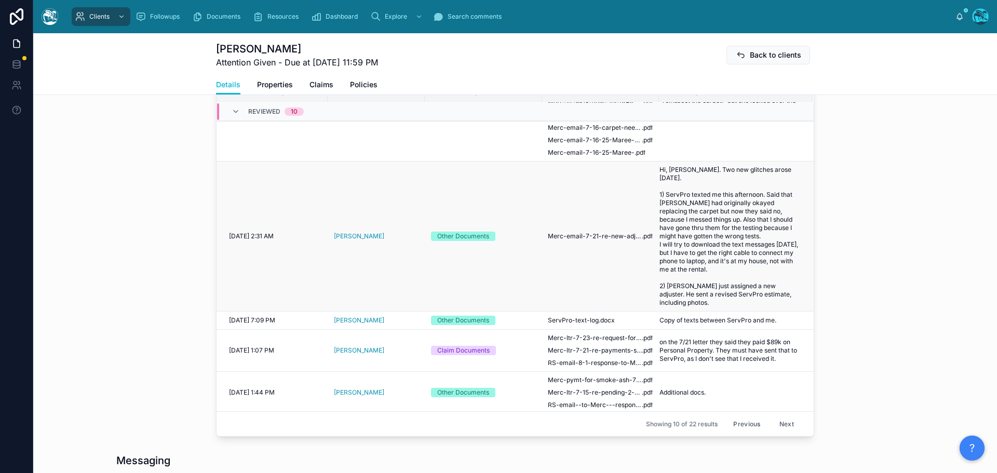
scroll to position [571, 0]
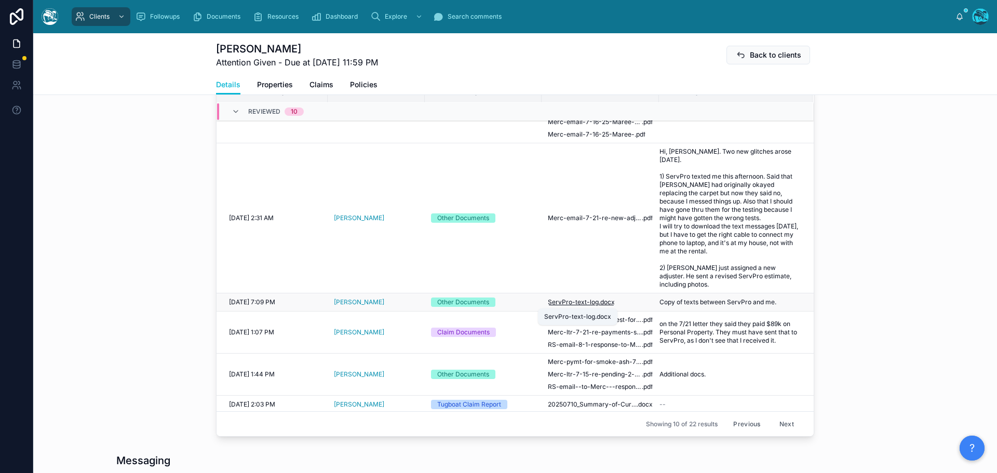
click at [599, 301] on span ".docx" at bounding box center [607, 302] width 16 height 8
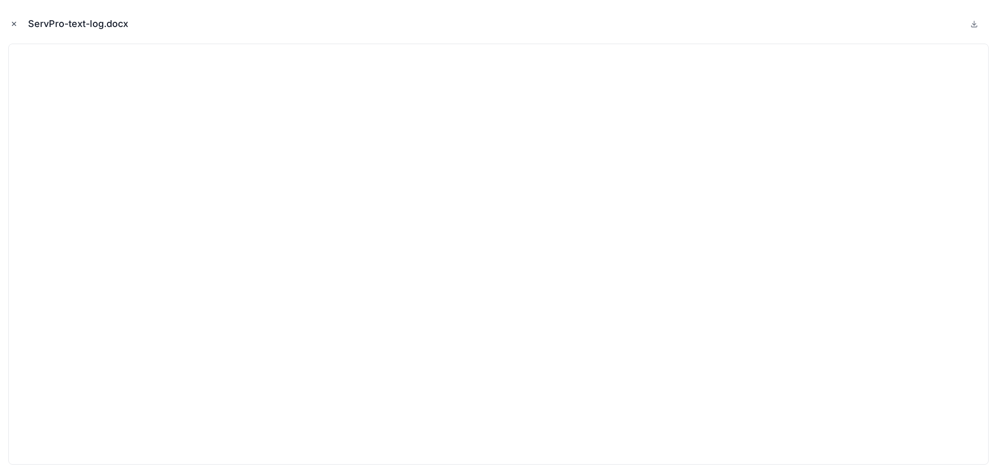
click at [12, 21] on icon "Close modal" at bounding box center [13, 23] width 7 height 7
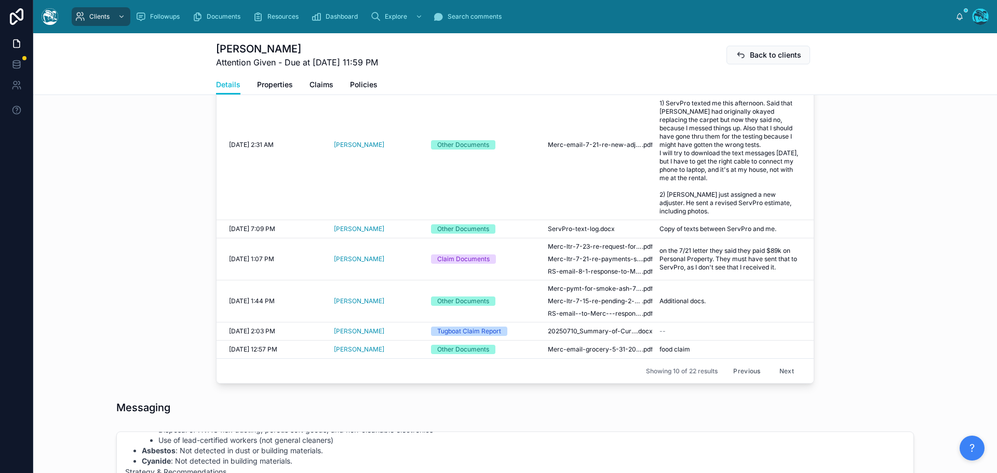
scroll to position [467, 0]
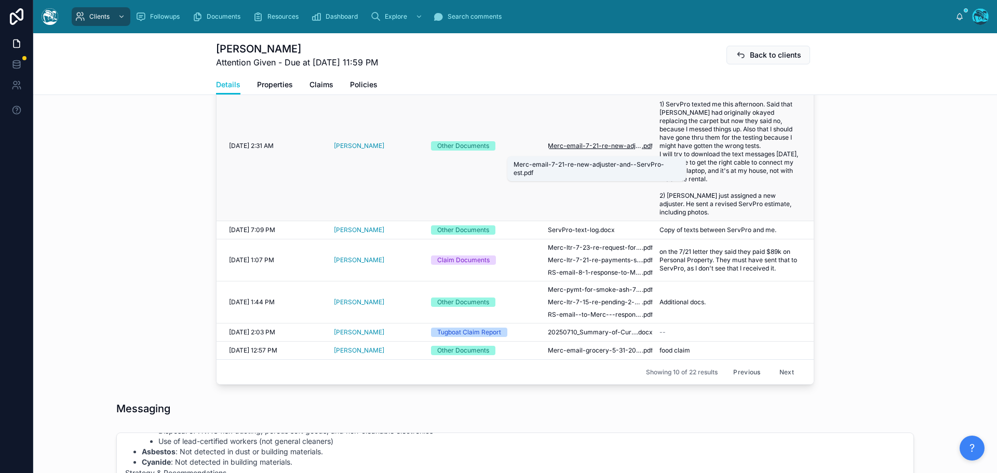
click at [602, 150] on span "Merc-email-7-21-re-new-adjuster-and--ServPro-est" at bounding box center [595, 146] width 94 height 8
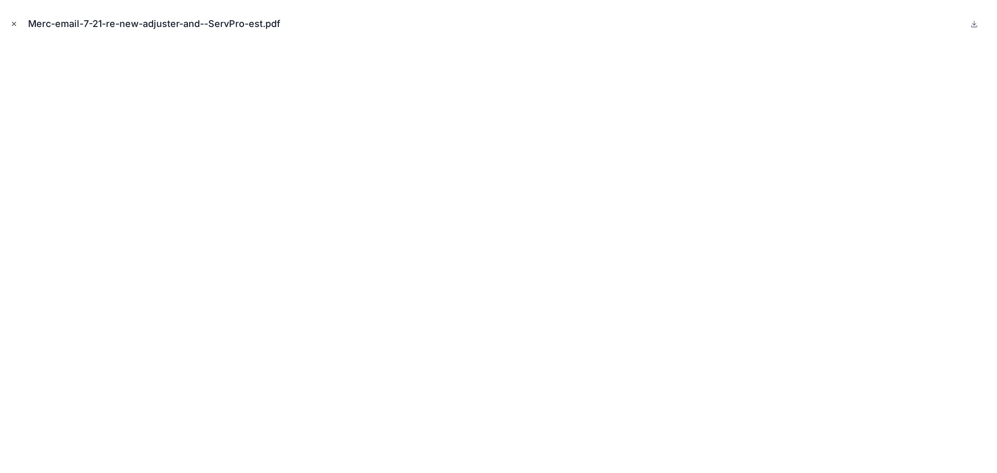
drag, startPoint x: 12, startPoint y: 22, endPoint x: 120, endPoint y: 120, distance: 146.2
click at [12, 22] on icon "Close modal" at bounding box center [13, 23] width 7 height 7
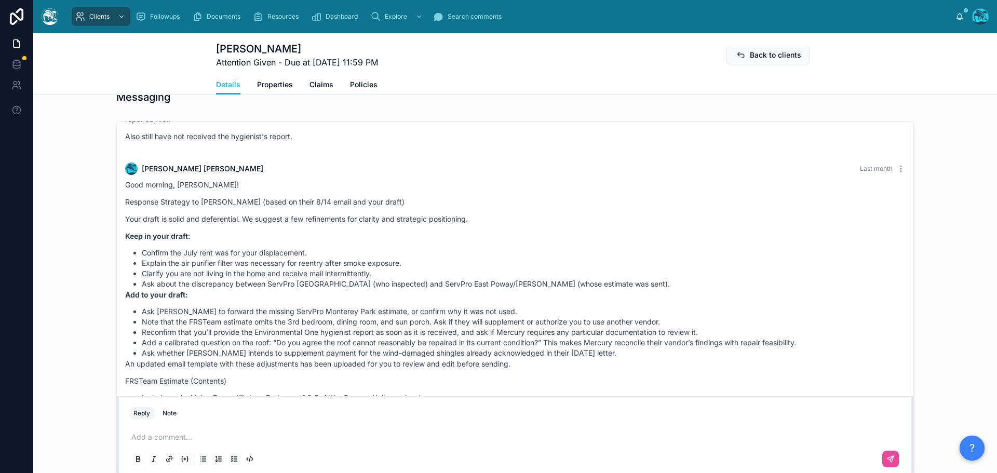
scroll to position [1823, 0]
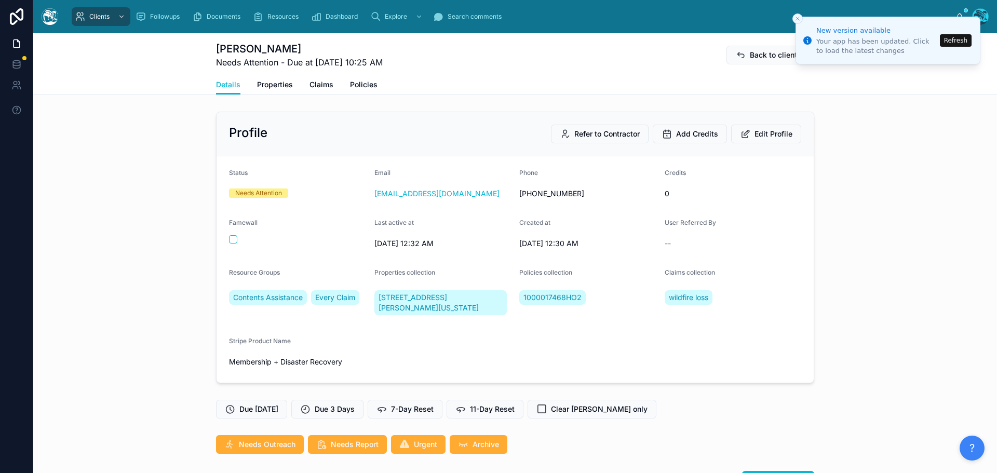
scroll to position [2219, 0]
click at [957, 39] on button "Refresh" at bounding box center [956, 40] width 32 height 12
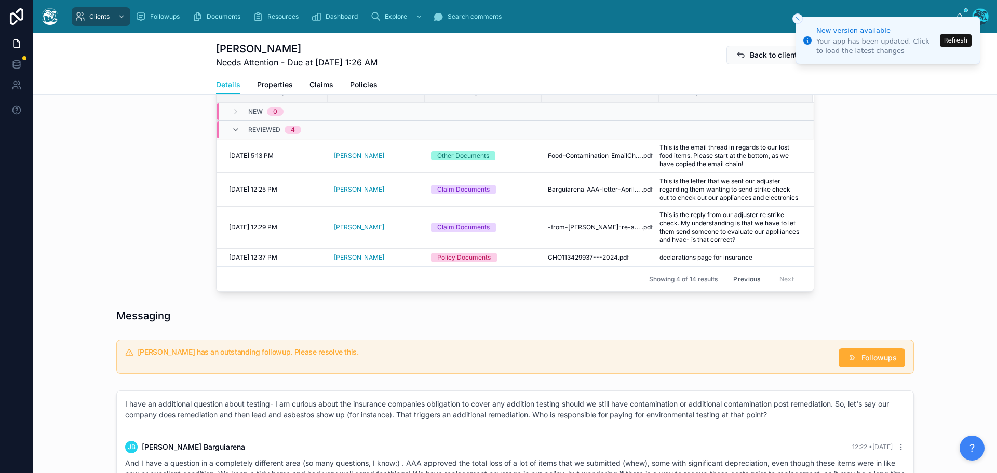
click at [957, 39] on button "Refresh" at bounding box center [956, 40] width 32 height 12
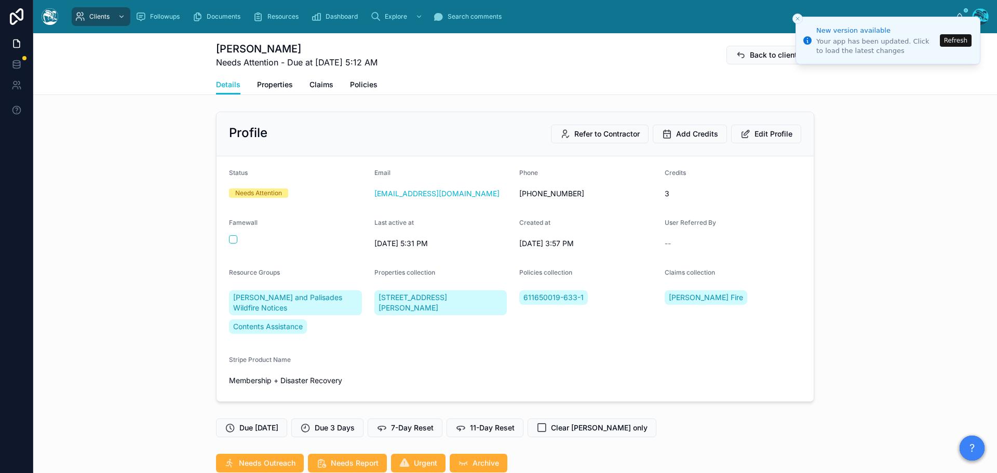
scroll to position [2206, 0]
click at [957, 43] on button "Refresh" at bounding box center [956, 40] width 32 height 12
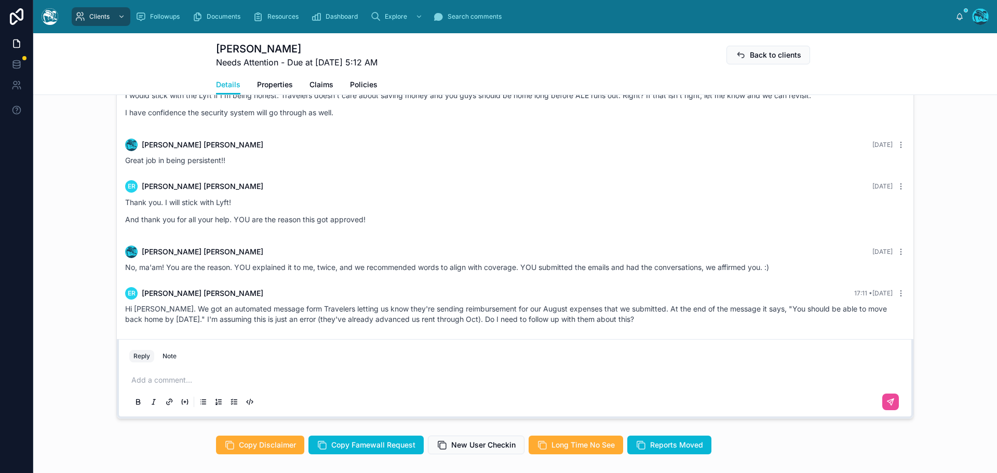
scroll to position [957, 0]
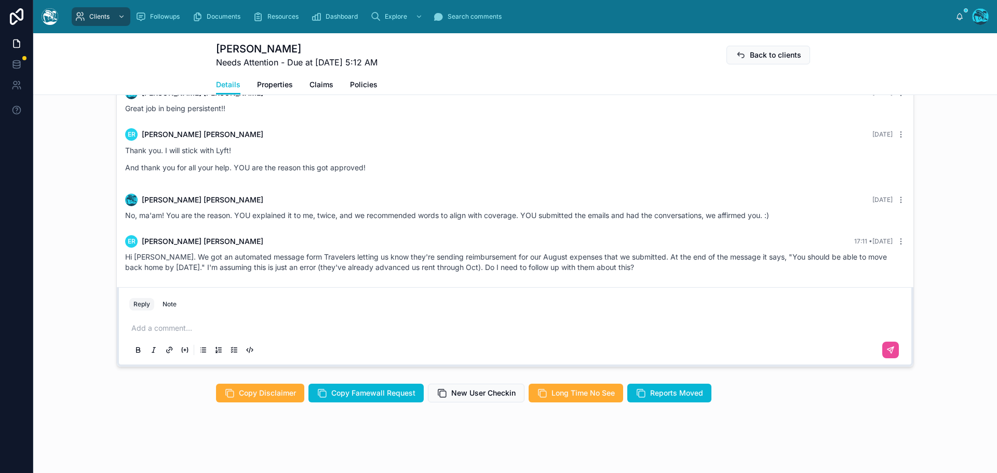
click at [182, 325] on p at bounding box center [516, 328] width 771 height 10
click at [101, 13] on span "Clients" at bounding box center [99, 16] width 20 height 8
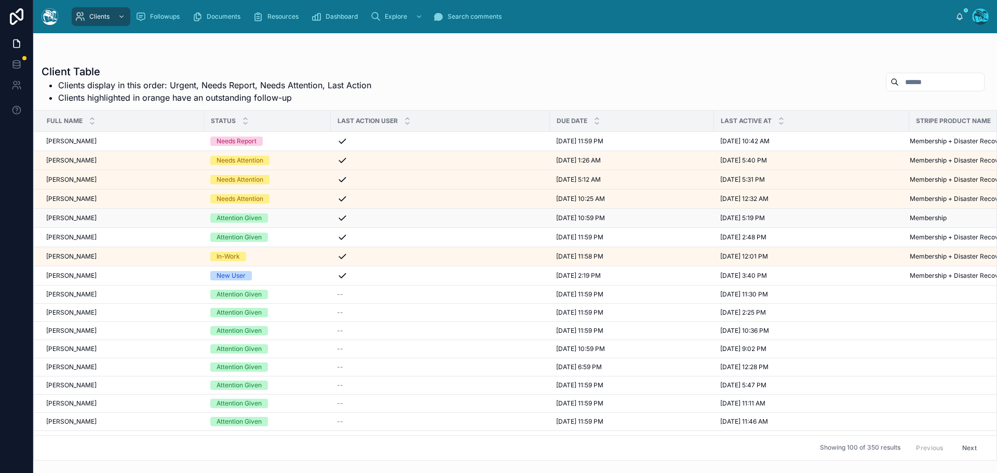
click at [145, 219] on div "[PERSON_NAME] [PERSON_NAME]" at bounding box center [122, 218] width 152 height 8
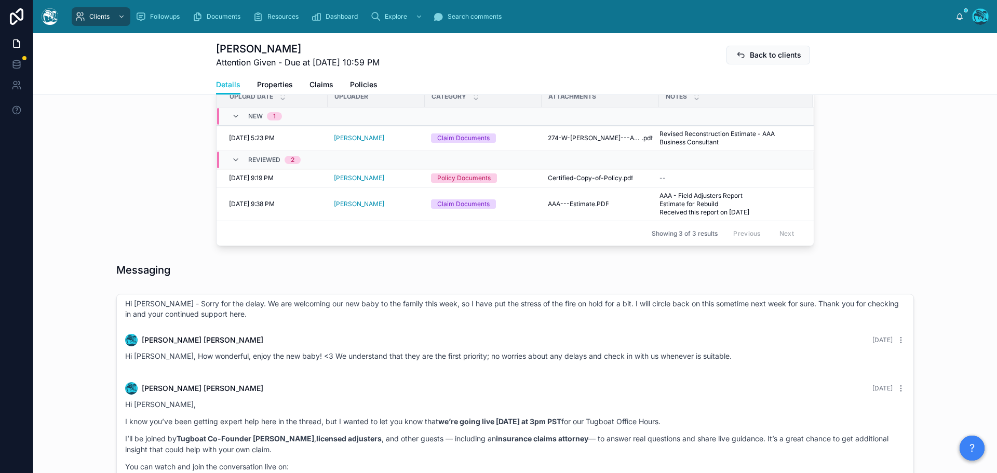
scroll to position [311, 0]
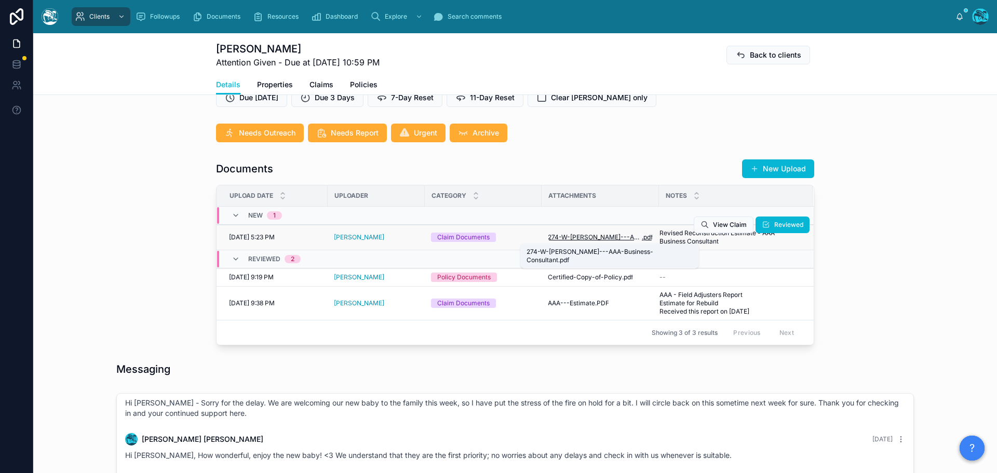
click at [623, 237] on span "274-W-[PERSON_NAME]---AAA-Business-Consultant" at bounding box center [595, 237] width 94 height 8
